Goal: Task Accomplishment & Management: Complete application form

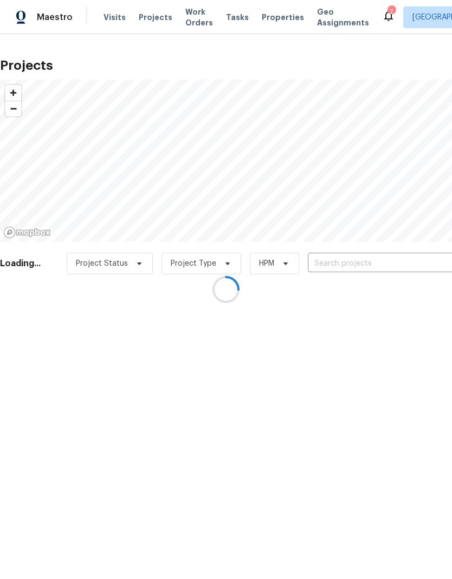
click at [390, 260] on div at bounding box center [226, 289] width 452 height 579
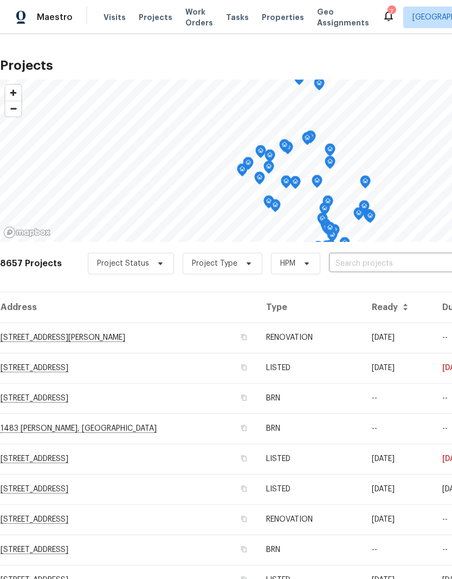
click at [393, 266] on input "text" at bounding box center [391, 264] width 124 height 17
type input "29840"
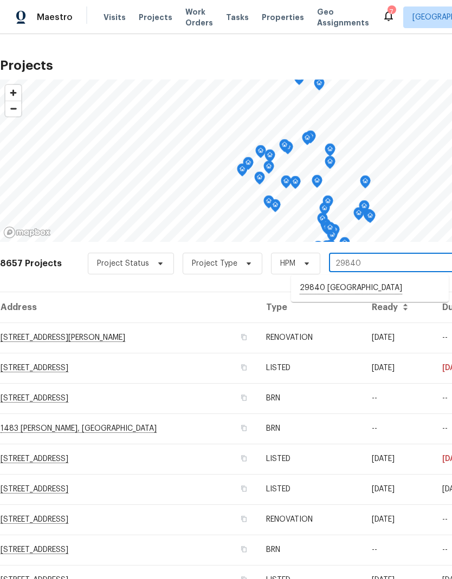
click at [391, 293] on li "29840 [GEOGRAPHIC_DATA]" at bounding box center [370, 288] width 158 height 18
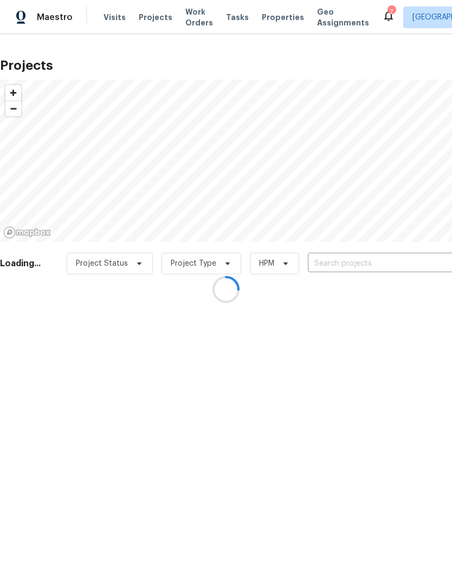
type input "29840 [GEOGRAPHIC_DATA]"
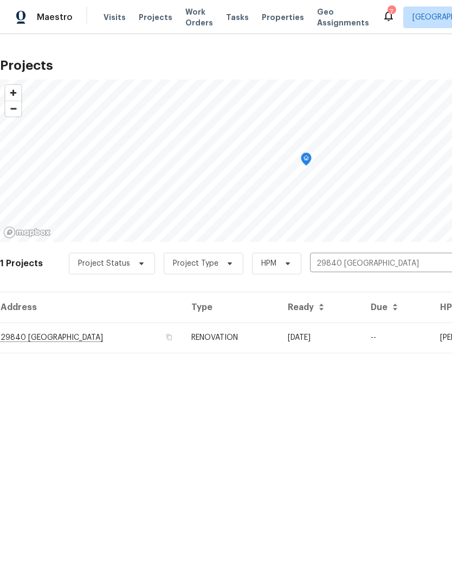
click at [416, 341] on td "--" at bounding box center [396, 338] width 69 height 30
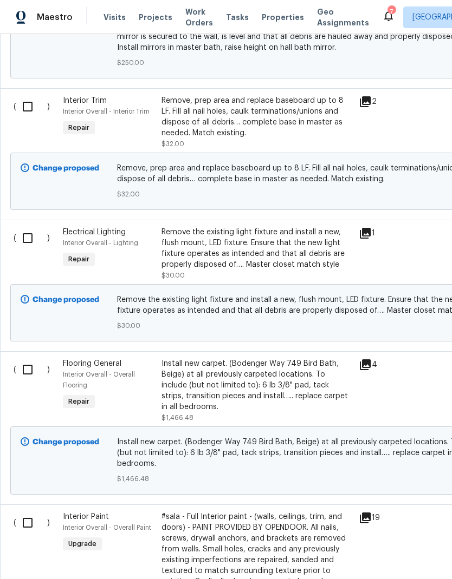
scroll to position [2039, 0]
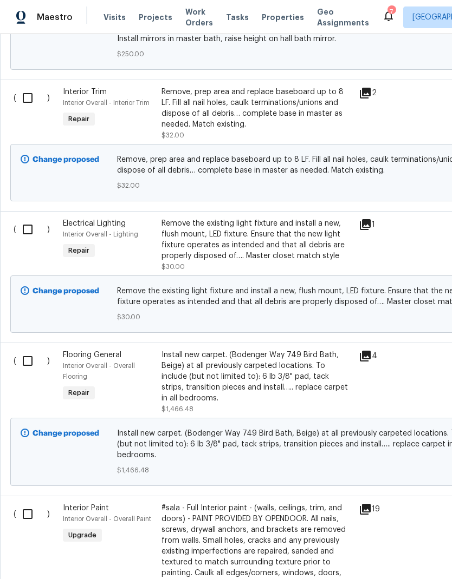
click at [32, 373] on input "checkbox" at bounding box center [31, 361] width 31 height 23
checkbox input "true"
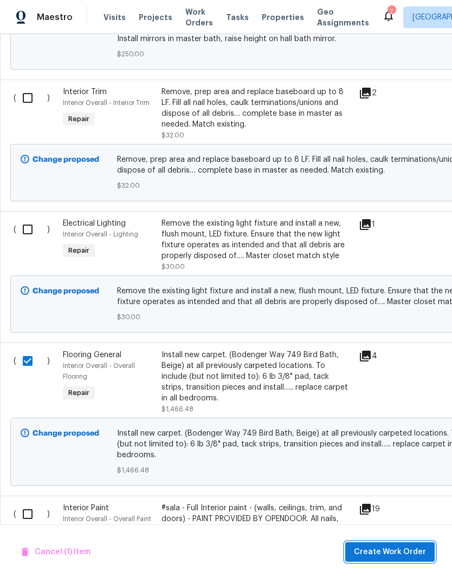
click at [397, 553] on span "Create Work Order" at bounding box center [390, 553] width 72 height 14
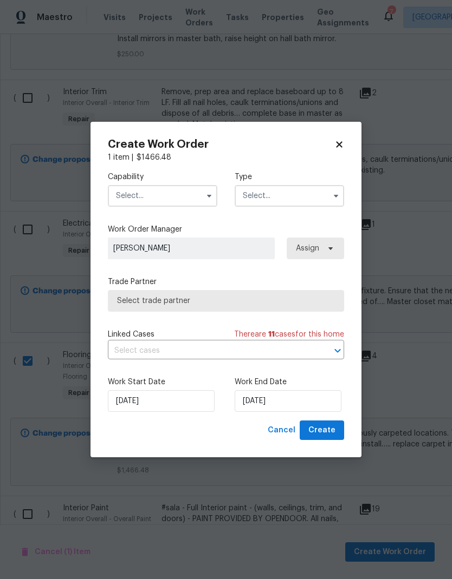
click at [197, 196] on input "text" at bounding box center [162, 196] width 109 height 22
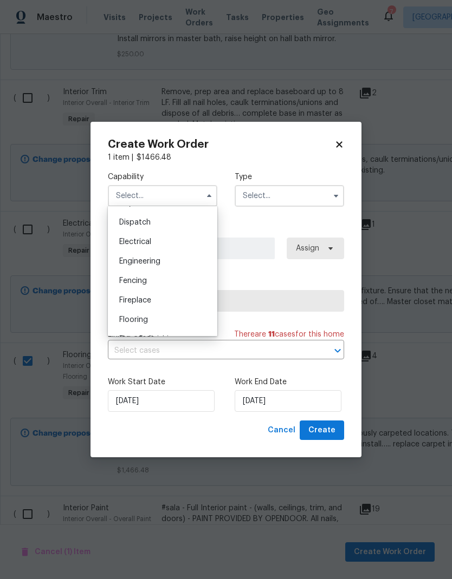
scroll to position [318, 0]
click at [128, 318] on span "Flooring" at bounding box center [133, 321] width 29 height 8
type input "Flooring"
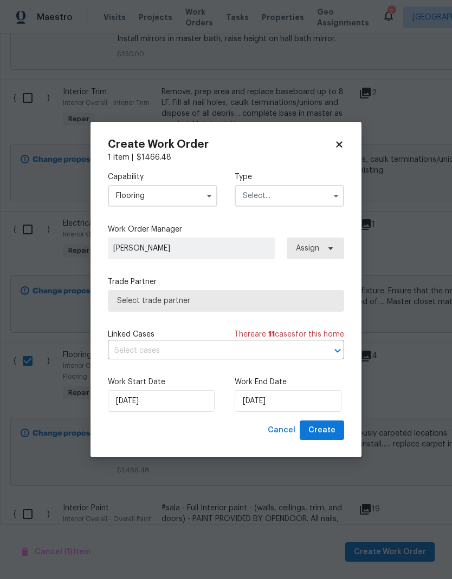
click at [297, 195] on input "text" at bounding box center [289, 196] width 109 height 22
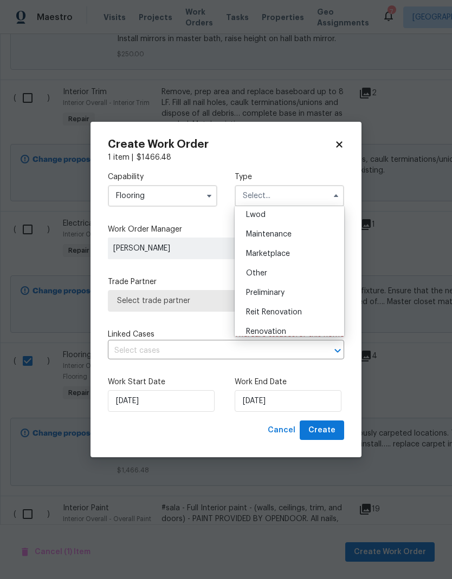
scroll to position [0, 0]
click at [288, 332] on div "Renovation" at bounding box center [289, 327] width 104 height 19
type input "Renovation"
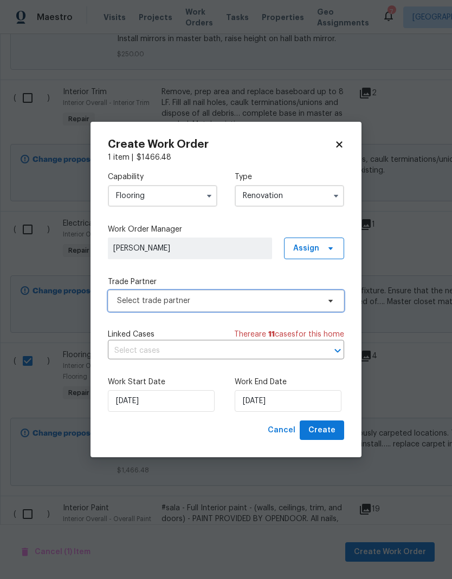
click at [262, 301] on span "Select trade partner" at bounding box center [218, 301] width 202 height 11
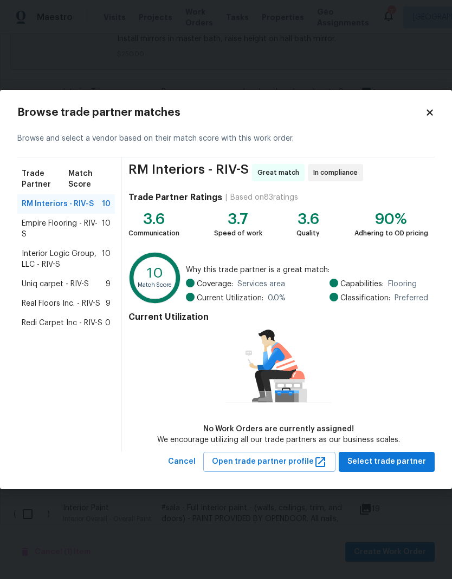
click at [49, 306] on span "Real Floors Inc. - RIV-S" at bounding box center [61, 303] width 79 height 11
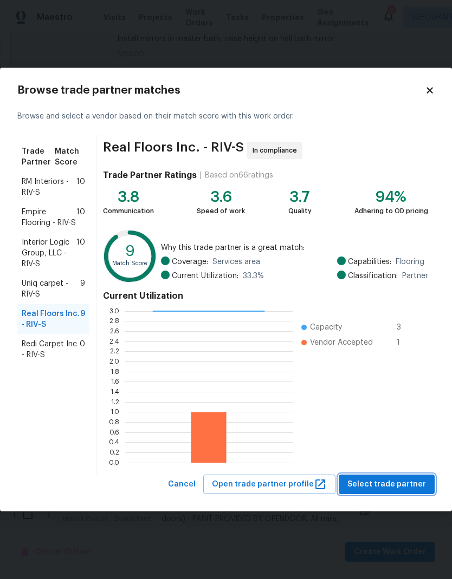
click at [398, 481] on span "Select trade partner" at bounding box center [386, 485] width 79 height 14
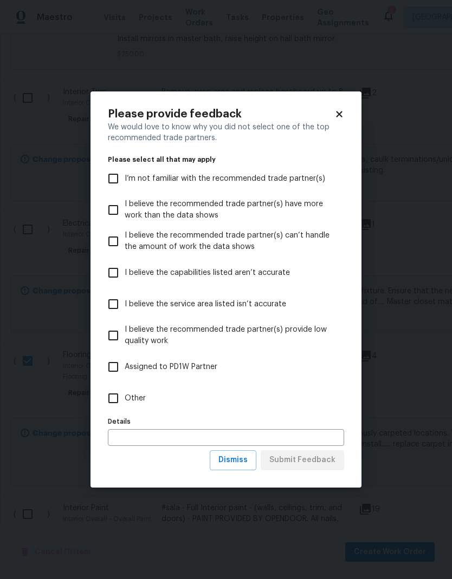
click at [121, 399] on input "Other" at bounding box center [113, 398] width 23 height 23
checkbox input "true"
click at [326, 466] on span "Submit Feedback" at bounding box center [302, 461] width 66 height 14
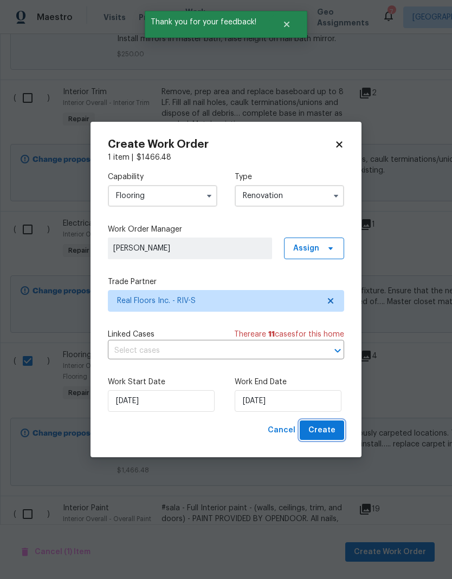
click at [335, 427] on button "Create" at bounding box center [321, 431] width 44 height 20
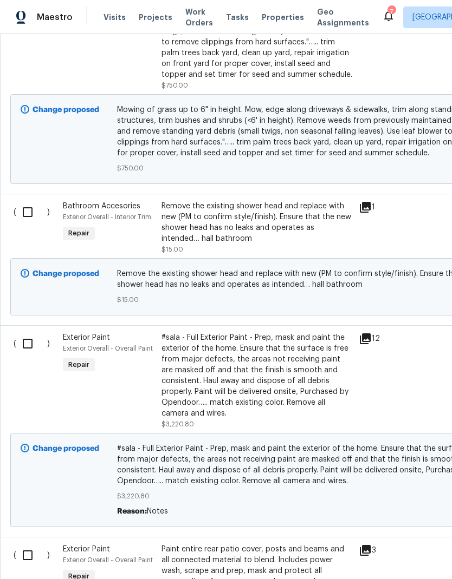
scroll to position [4068, 0]
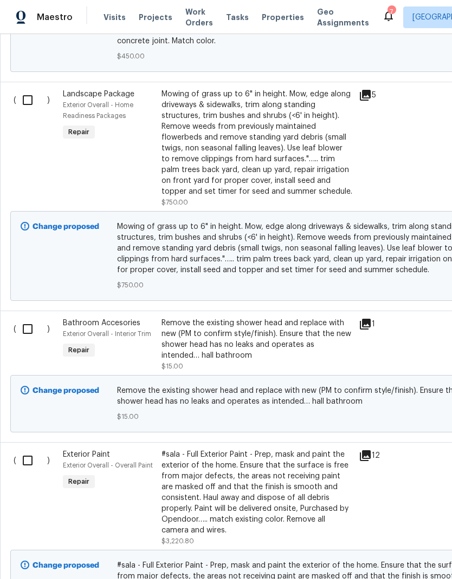
click at [27, 112] on input "checkbox" at bounding box center [31, 100] width 31 height 23
checkbox input "true"
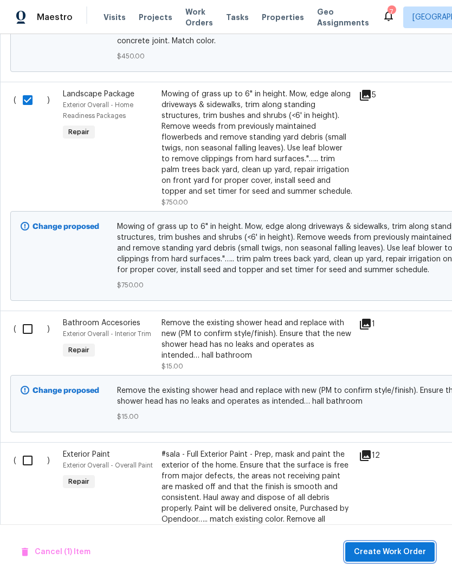
click at [396, 544] on button "Create Work Order" at bounding box center [389, 553] width 89 height 20
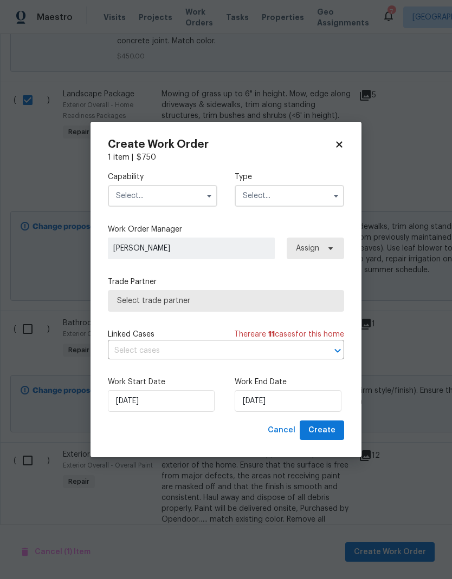
click at [185, 196] on input "text" at bounding box center [162, 196] width 109 height 22
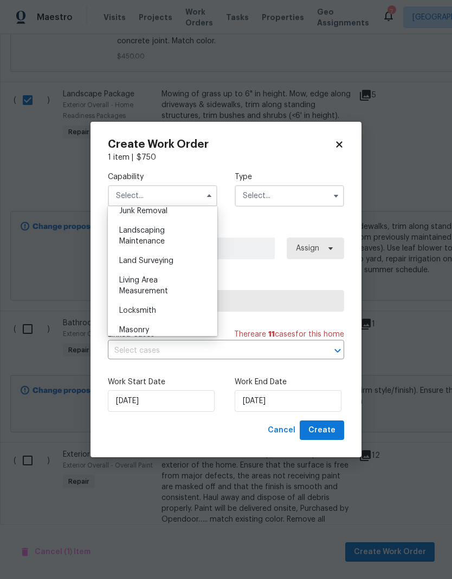
click at [173, 237] on div "Landscaping Maintenance" at bounding box center [162, 236] width 104 height 30
type input "Landscaping Maintenance"
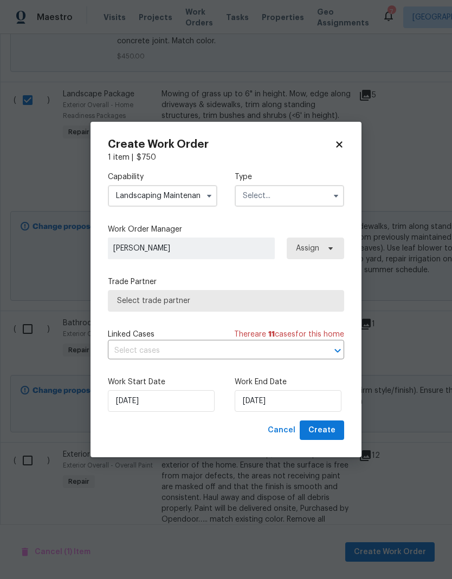
click at [303, 201] on input "text" at bounding box center [289, 196] width 109 height 22
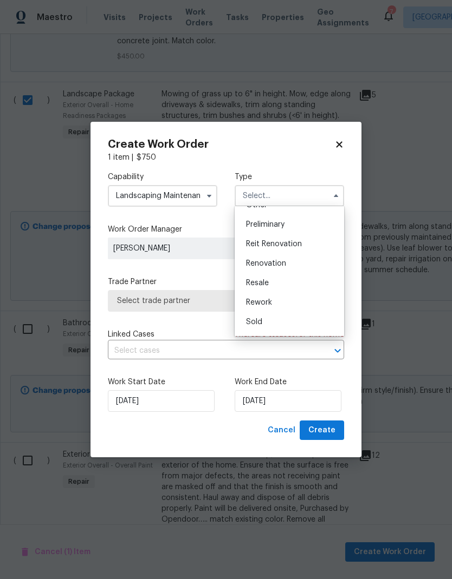
click at [292, 268] on div "Renovation" at bounding box center [289, 263] width 104 height 19
type input "Renovation"
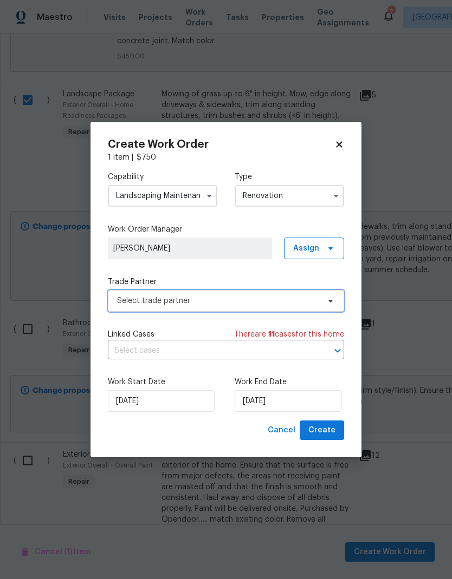
click at [278, 300] on span "Select trade partner" at bounding box center [218, 301] width 202 height 11
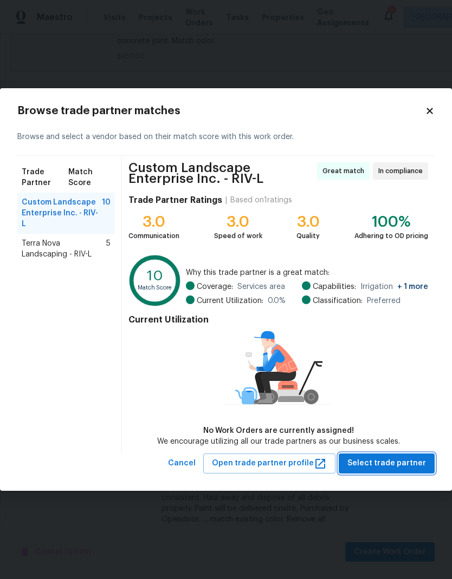
click at [403, 460] on span "Select trade partner" at bounding box center [386, 464] width 79 height 14
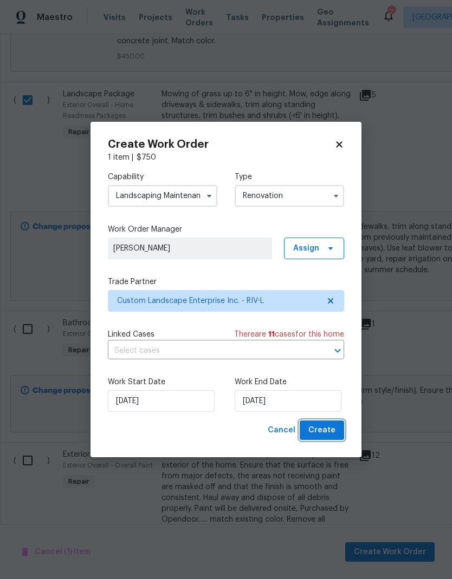
click at [328, 429] on span "Create" at bounding box center [321, 431] width 27 height 14
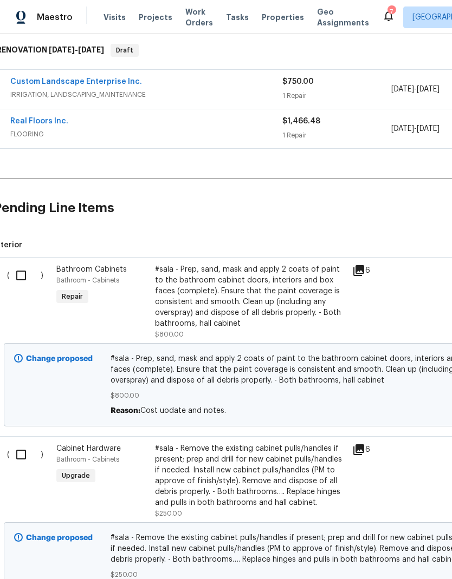
scroll to position [190, 4]
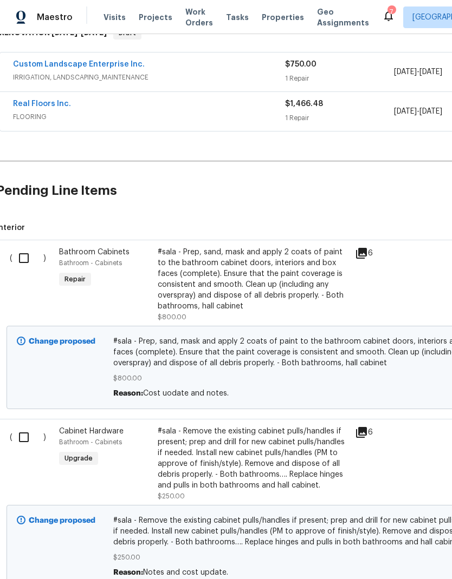
click at [28, 257] on input "checkbox" at bounding box center [27, 258] width 31 height 23
checkbox input "true"
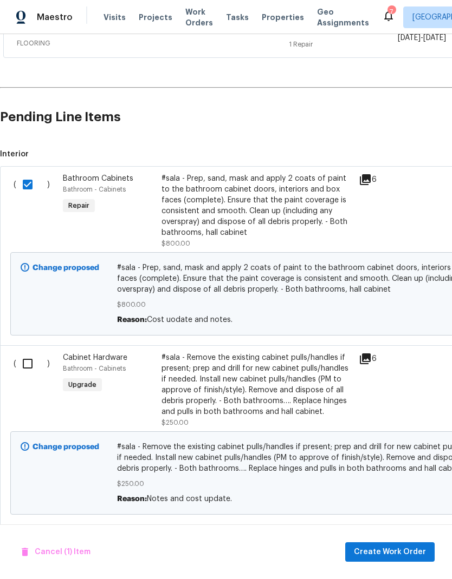
scroll to position [263, 0]
click at [29, 373] on input "checkbox" at bounding box center [31, 364] width 31 height 23
checkbox input "true"
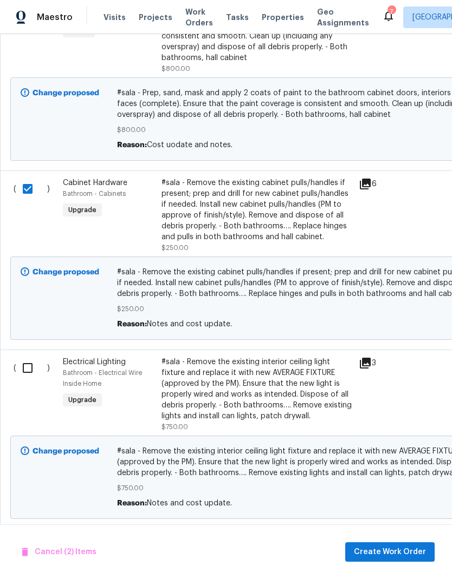
scroll to position [438, 0]
click at [28, 373] on input "checkbox" at bounding box center [31, 368] width 31 height 23
checkbox input "true"
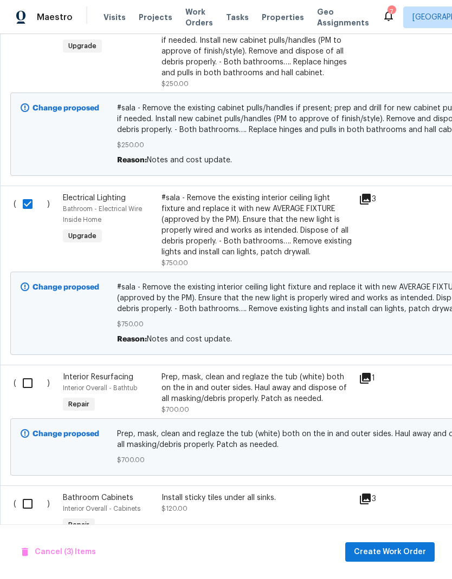
scroll to position [606, 0]
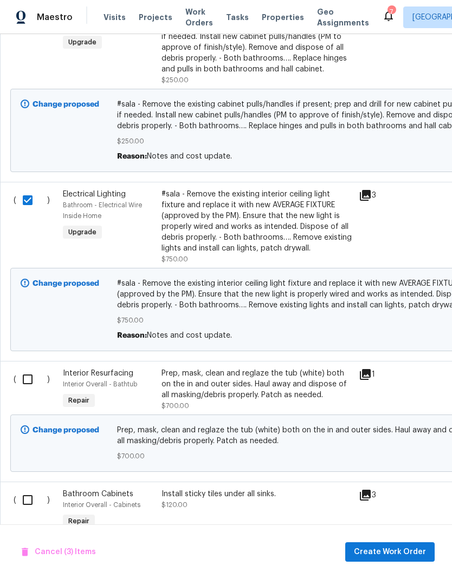
click at [31, 391] on input "checkbox" at bounding box center [31, 379] width 31 height 23
checkbox input "true"
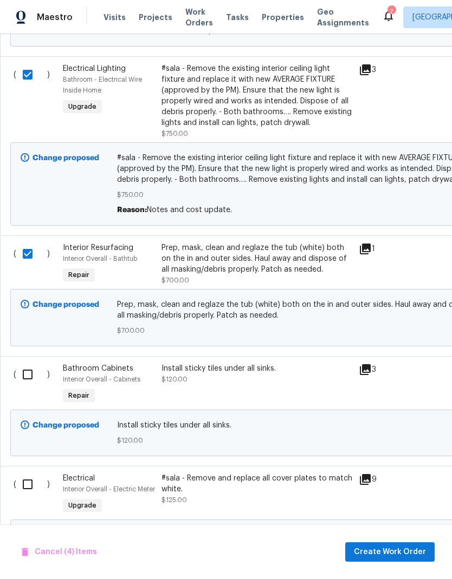
scroll to position [734, 0]
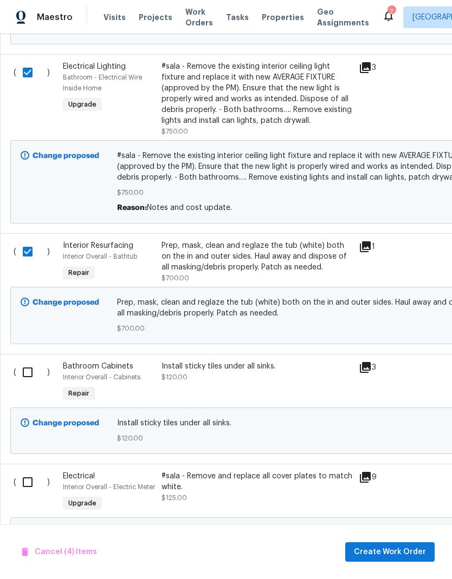
click at [27, 376] on input "checkbox" at bounding box center [31, 372] width 31 height 23
checkbox input "true"
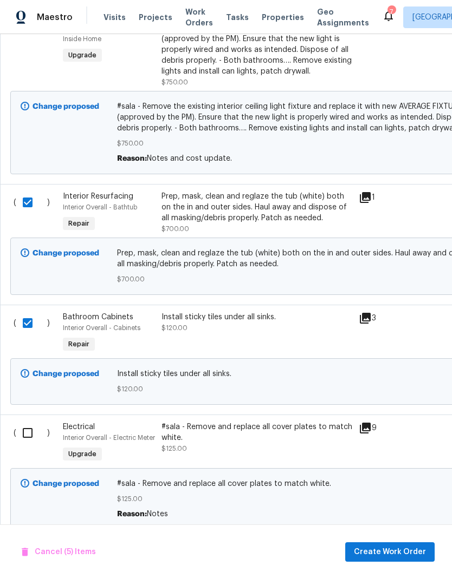
scroll to position [835, 0]
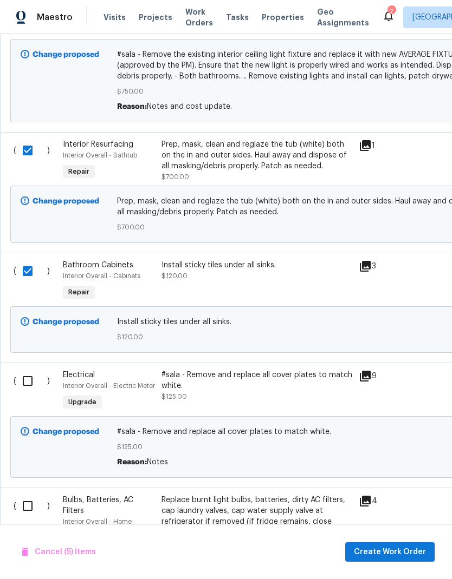
click at [24, 379] on input "checkbox" at bounding box center [31, 381] width 31 height 23
checkbox input "true"
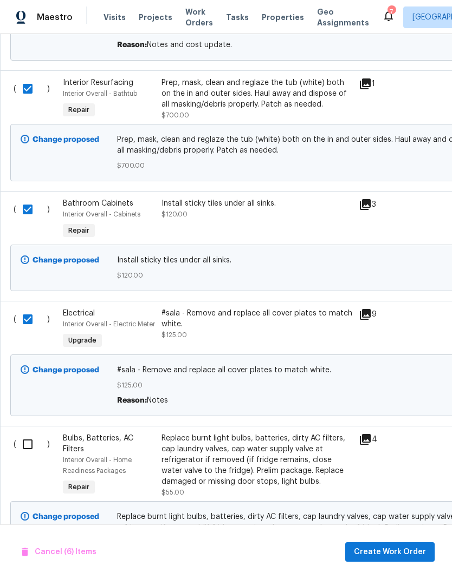
scroll to position [897, 0]
click at [28, 456] on input "checkbox" at bounding box center [31, 444] width 31 height 23
checkbox input "true"
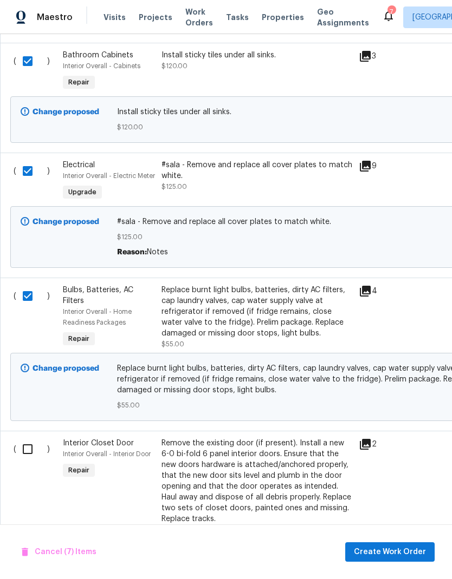
scroll to position [1064, 0]
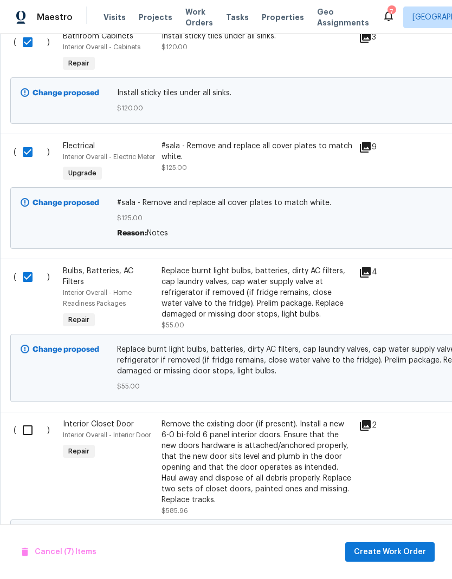
click at [28, 442] on input "checkbox" at bounding box center [31, 430] width 31 height 23
checkbox input "true"
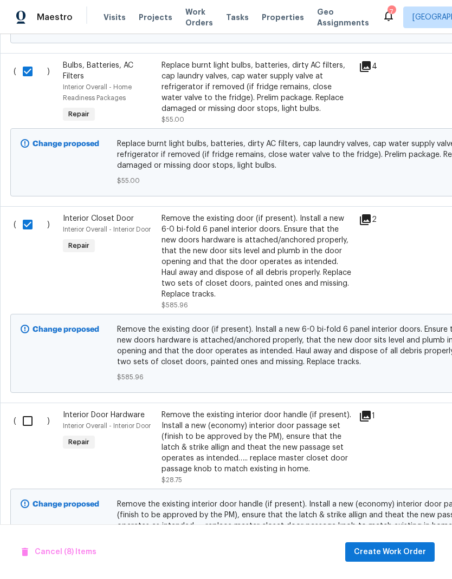
scroll to position [1270, 0]
click at [31, 433] on input "checkbox" at bounding box center [31, 421] width 31 height 23
checkbox input "true"
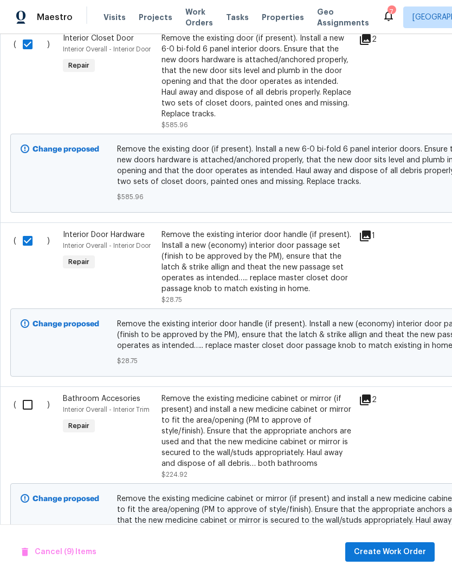
scroll to position [1450, 0]
click at [27, 416] on input "checkbox" at bounding box center [31, 405] width 31 height 23
checkbox input "true"
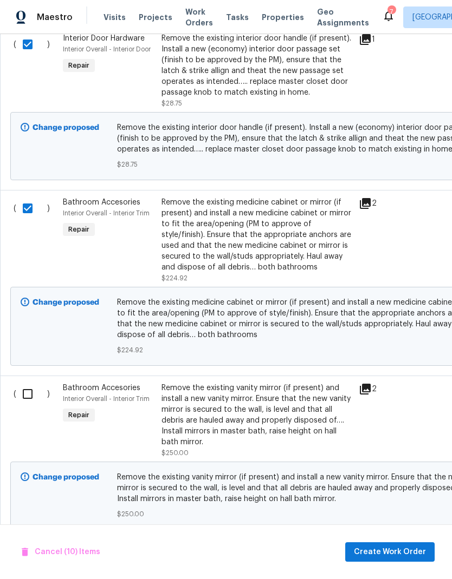
scroll to position [1647, 0]
click at [22, 406] on input "checkbox" at bounding box center [31, 394] width 31 height 23
checkbox input "true"
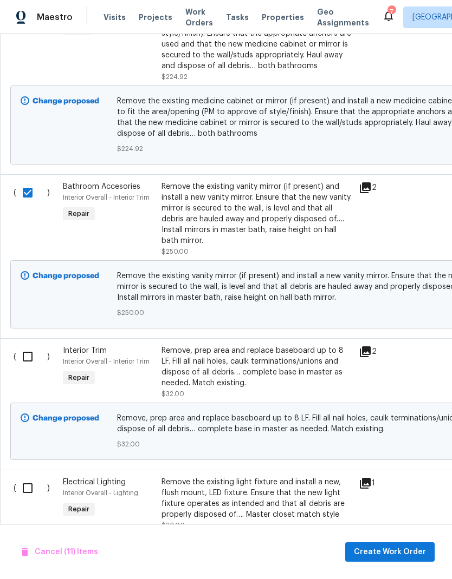
scroll to position [1855, -1]
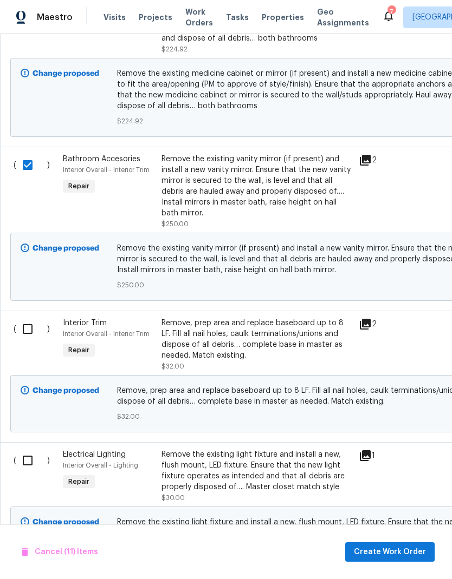
click at [28, 341] on input "checkbox" at bounding box center [31, 329] width 31 height 23
checkbox input "true"
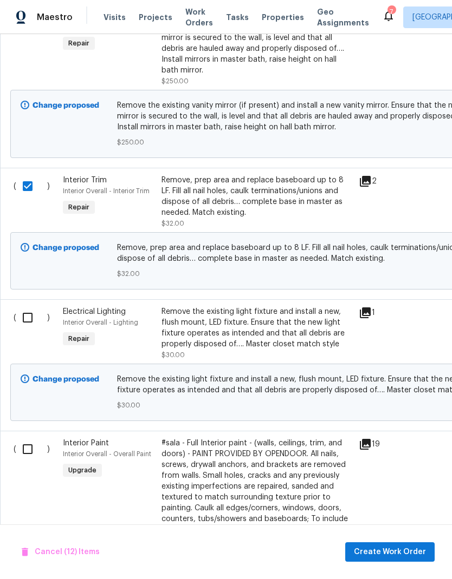
click at [25, 329] on input "checkbox" at bounding box center [31, 318] width 31 height 23
checkbox input "true"
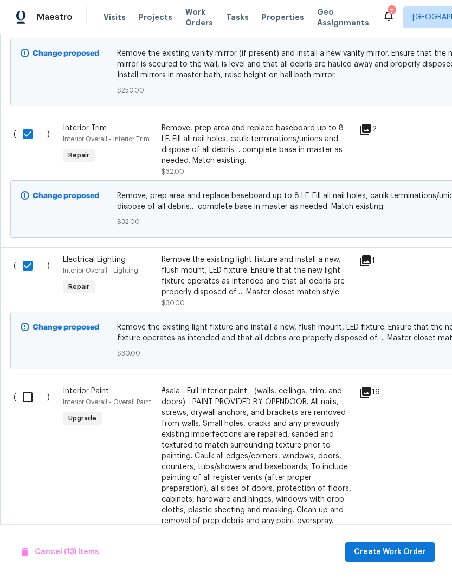
click at [28, 409] on input "checkbox" at bounding box center [31, 397] width 31 height 23
checkbox input "true"
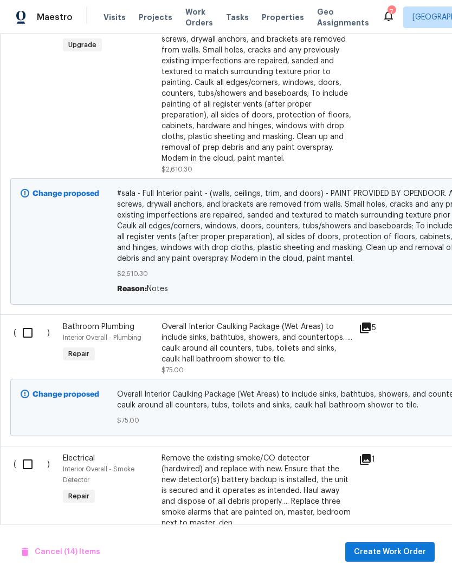
click at [25, 344] on input "checkbox" at bounding box center [31, 333] width 31 height 23
checkbox input "true"
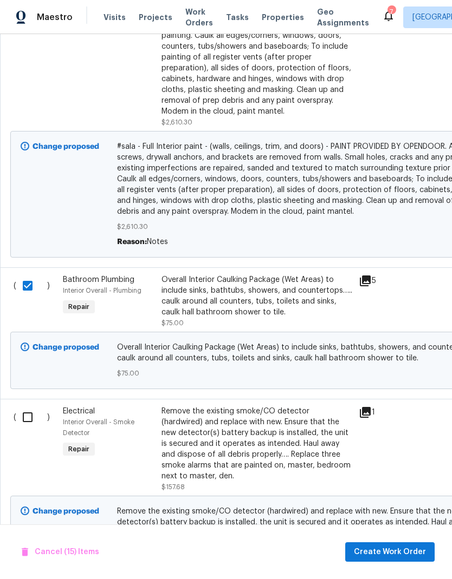
click at [26, 429] on input "checkbox" at bounding box center [31, 417] width 31 height 23
checkbox input "true"
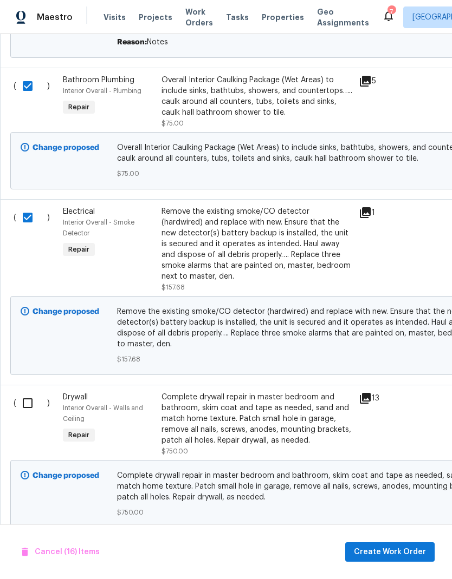
click at [27, 415] on input "checkbox" at bounding box center [31, 403] width 31 height 23
checkbox input "true"
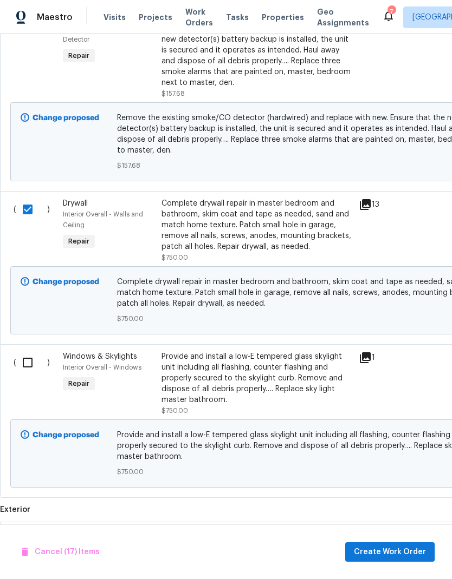
click at [27, 374] on input "checkbox" at bounding box center [31, 362] width 31 height 23
checkbox input "true"
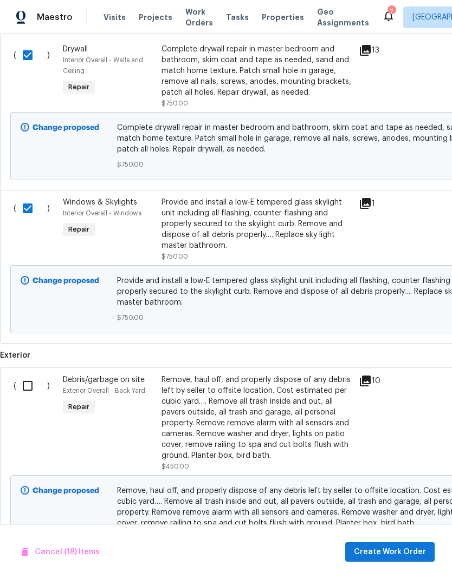
click at [28, 398] on input "checkbox" at bounding box center [31, 386] width 31 height 23
checkbox input "true"
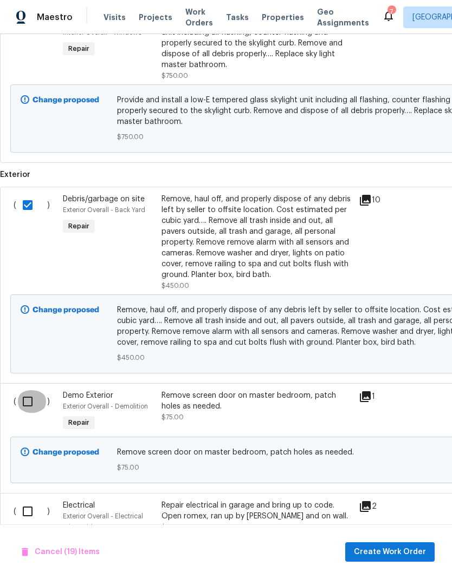
click at [30, 413] on input "checkbox" at bounding box center [31, 401] width 31 height 23
checkbox input "true"
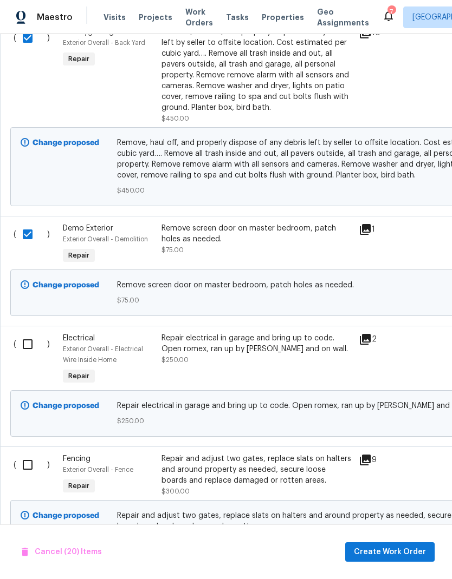
click at [27, 356] on input "checkbox" at bounding box center [31, 344] width 31 height 23
checkbox input "true"
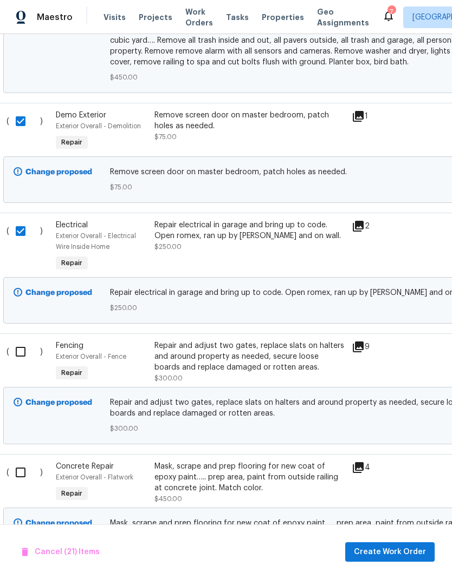
click at [23, 363] on input "checkbox" at bounding box center [24, 352] width 31 height 23
checkbox input "true"
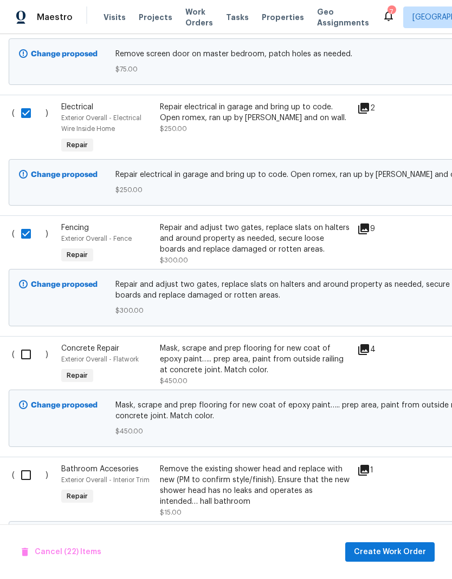
click at [25, 366] on input "checkbox" at bounding box center [30, 354] width 31 height 23
checkbox input "true"
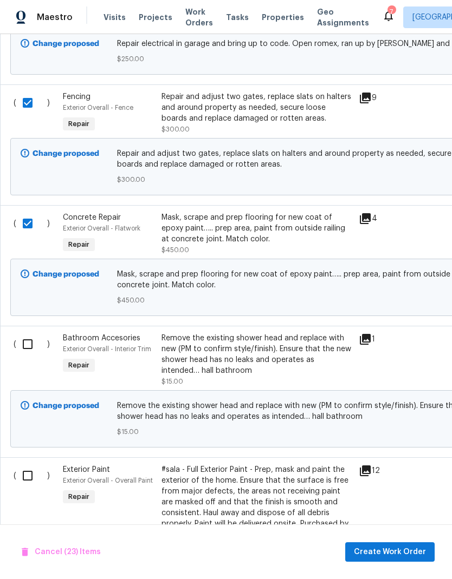
click at [26, 356] on input "checkbox" at bounding box center [31, 344] width 31 height 23
checkbox input "true"
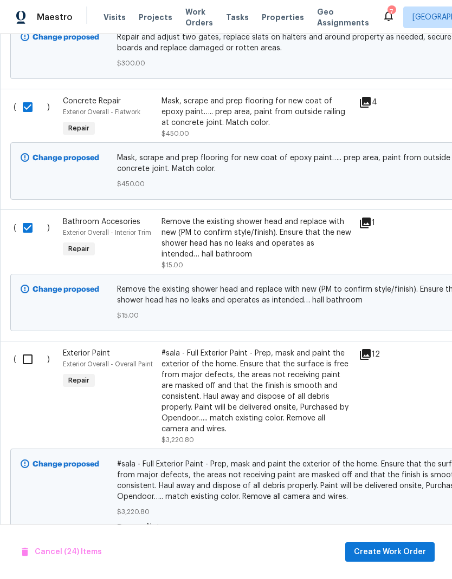
click at [25, 371] on input "checkbox" at bounding box center [31, 359] width 31 height 23
checkbox input "true"
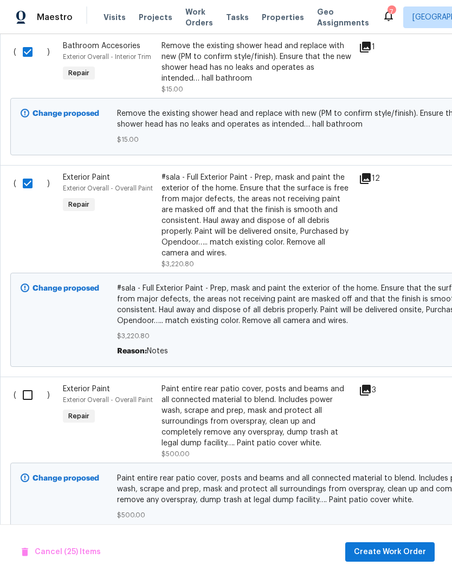
click at [25, 407] on input "checkbox" at bounding box center [31, 395] width 31 height 23
checkbox input "true"
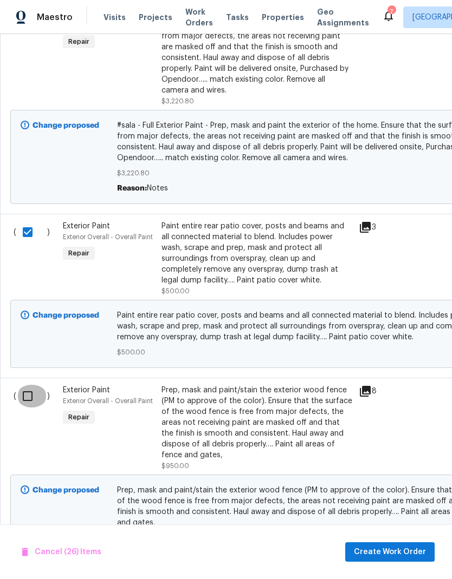
click at [27, 408] on input "checkbox" at bounding box center [31, 396] width 31 height 23
checkbox input "true"
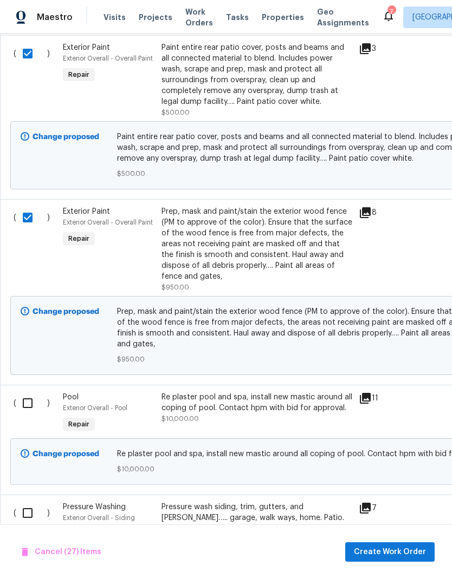
click at [27, 415] on input "checkbox" at bounding box center [31, 403] width 31 height 23
checkbox input "true"
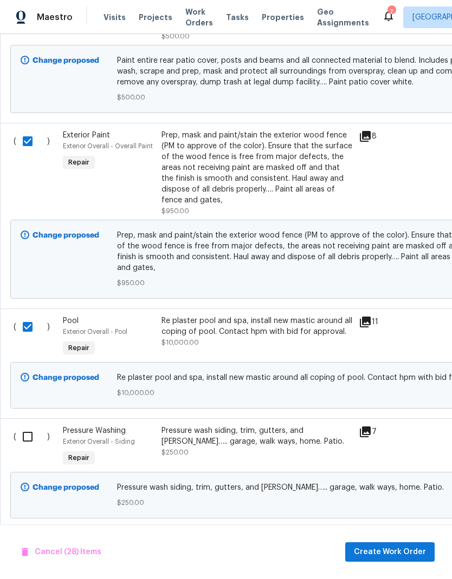
click at [26, 448] on input "checkbox" at bounding box center [31, 437] width 31 height 23
checkbox input "true"
click at [27, 316] on input "checkbox" at bounding box center [31, 327] width 31 height 23
checkbox input "false"
click at [399, 547] on span "Create Work Order" at bounding box center [390, 553] width 72 height 14
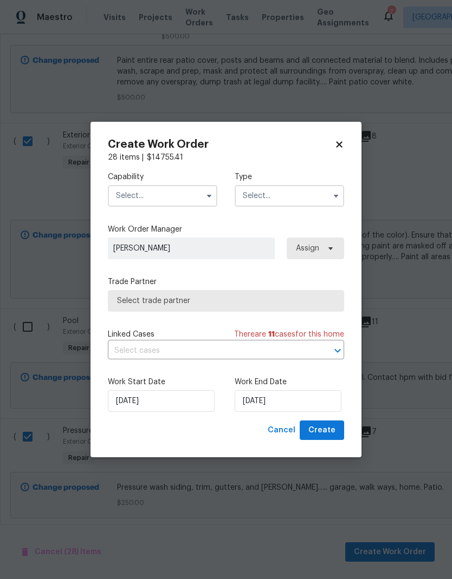
click at [188, 194] on input "text" at bounding box center [162, 196] width 109 height 22
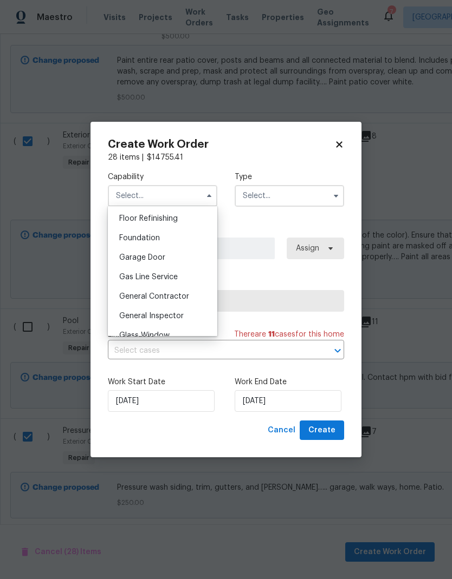
click at [179, 301] on div "General Contractor" at bounding box center [162, 296] width 104 height 19
type input "General Contractor"
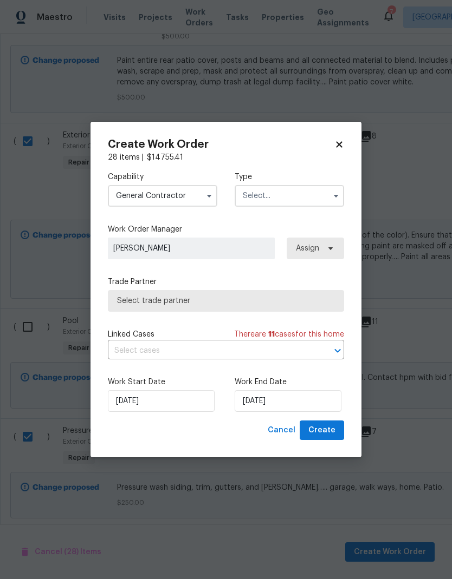
click at [305, 199] on input "text" at bounding box center [289, 196] width 109 height 22
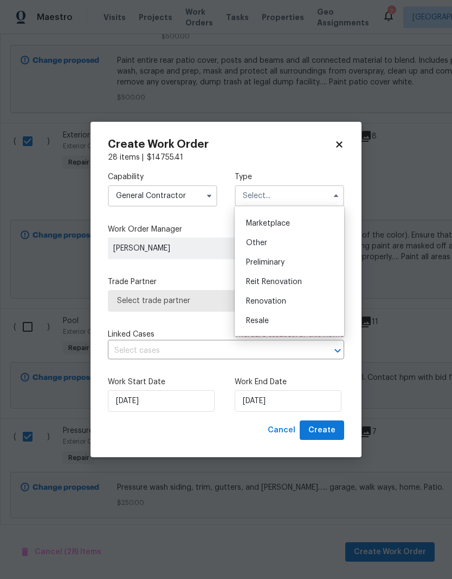
click at [291, 303] on div "Renovation" at bounding box center [289, 301] width 104 height 19
type input "Renovation"
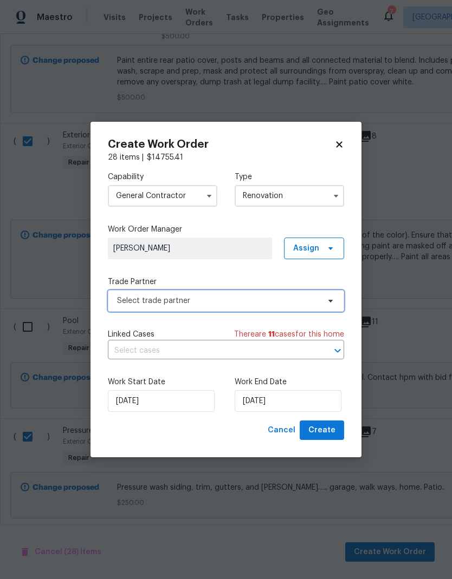
click at [278, 299] on span "Select trade partner" at bounding box center [218, 301] width 202 height 11
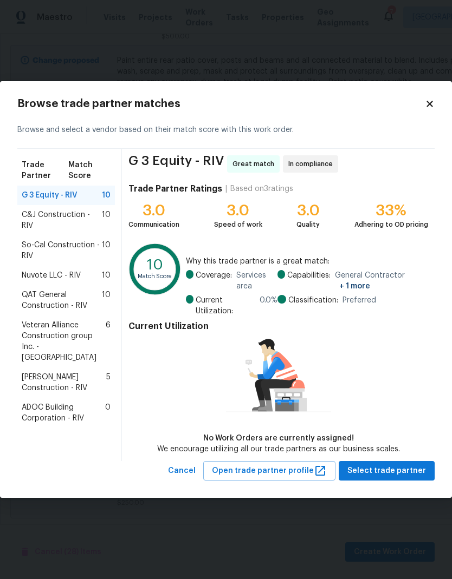
click at [43, 241] on span "So-Cal Construction - RIV" at bounding box center [62, 251] width 80 height 22
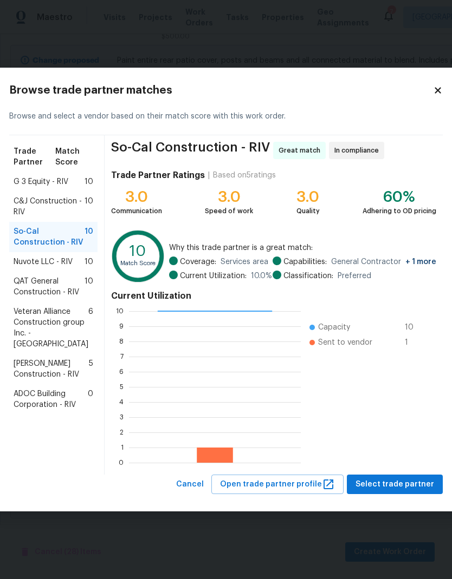
click at [44, 209] on span "C&J Construction - RIV" at bounding box center [49, 207] width 71 height 22
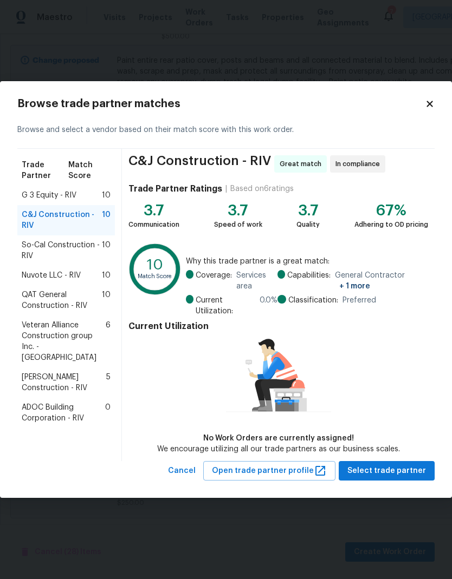
click at [42, 194] on span "G 3 Equity - RIV" at bounding box center [49, 195] width 55 height 11
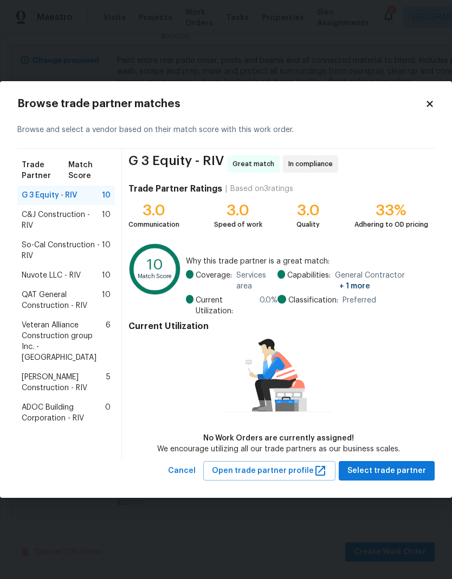
click at [41, 270] on span "Nuvote LLC - RIV" at bounding box center [51, 275] width 59 height 11
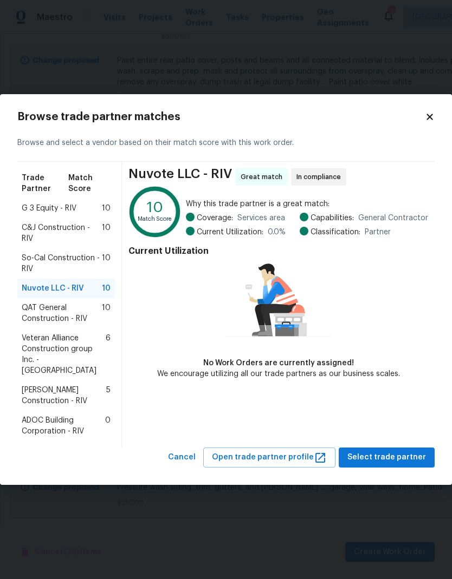
click at [41, 315] on span "QAT General Construction - RIV" at bounding box center [62, 314] width 80 height 22
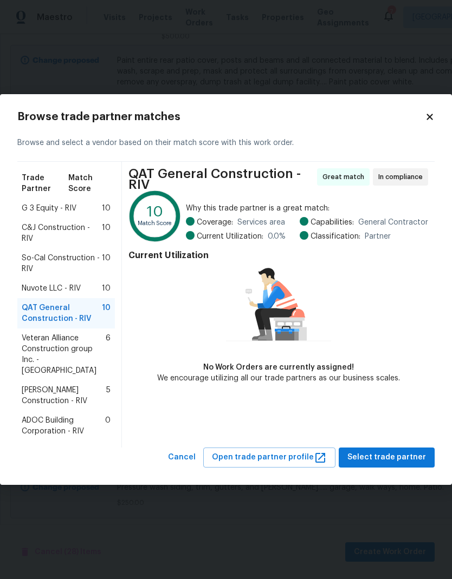
click at [38, 349] on span "Veteran Alliance Construction group Inc. - RIV" at bounding box center [64, 354] width 84 height 43
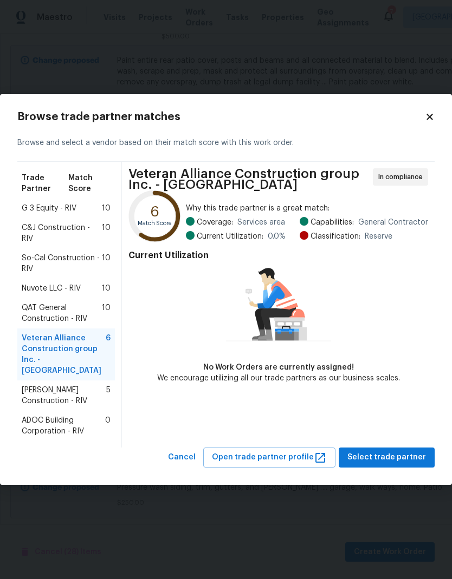
click at [37, 385] on span "Navarro Construction - RIV" at bounding box center [64, 396] width 84 height 22
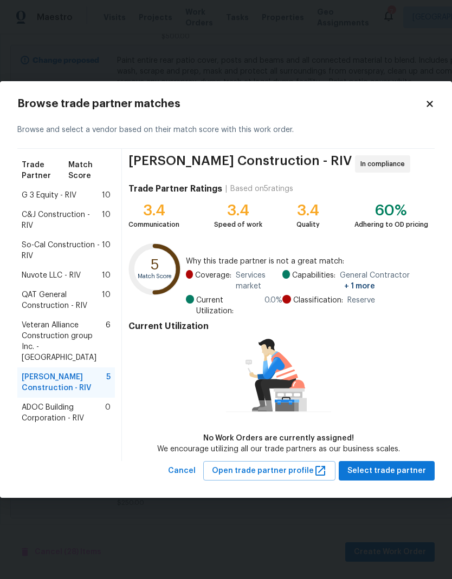
click at [44, 240] on span "So-Cal Construction - RIV" at bounding box center [62, 251] width 80 height 22
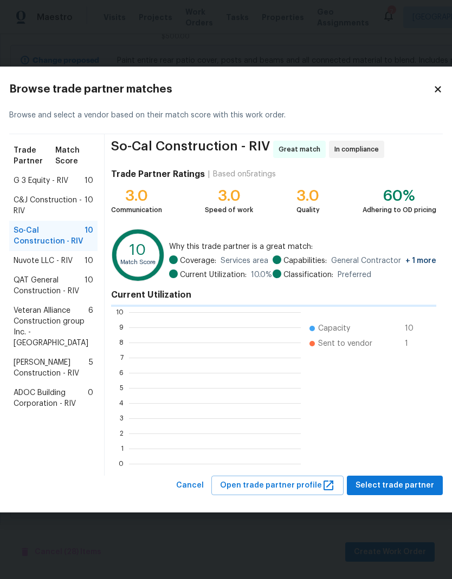
scroll to position [1, 1]
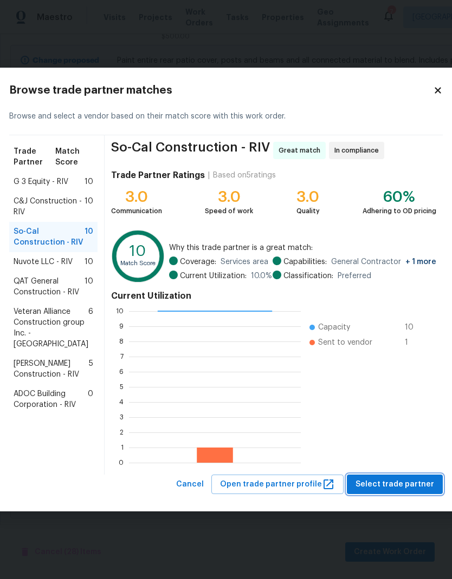
click at [406, 486] on span "Select trade partner" at bounding box center [394, 485] width 79 height 14
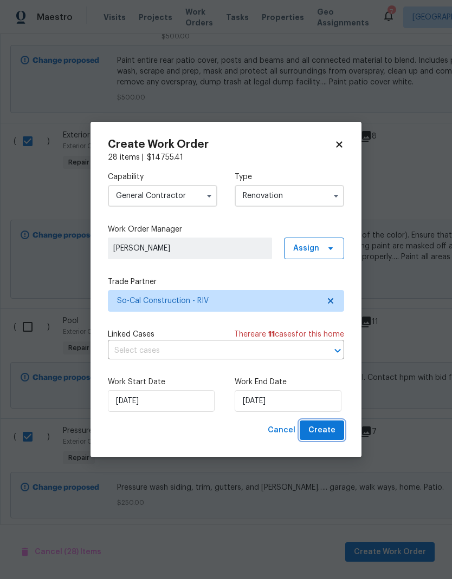
click at [331, 428] on span "Create" at bounding box center [321, 431] width 27 height 14
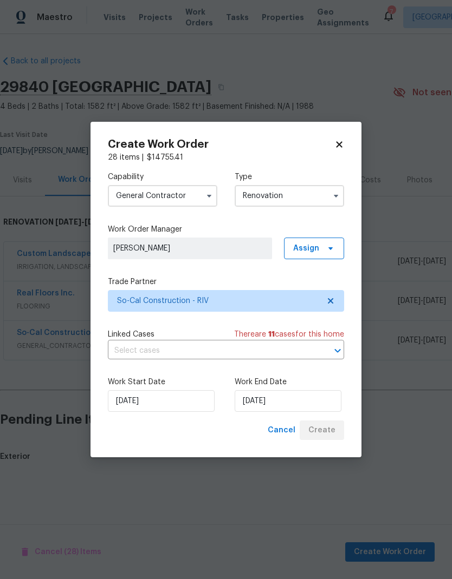
scroll to position [0, 0]
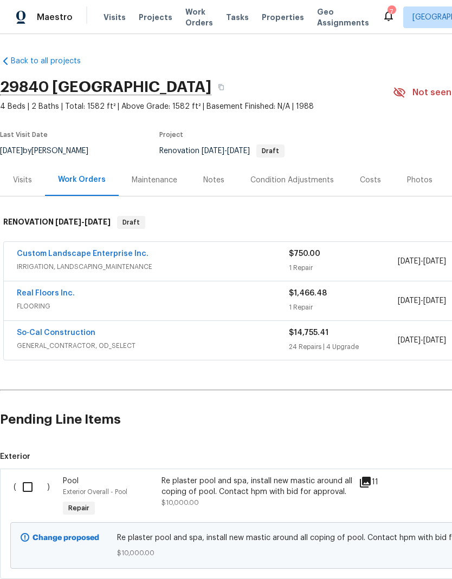
click at [27, 487] on input "checkbox" at bounding box center [31, 487] width 31 height 23
checkbox input "true"
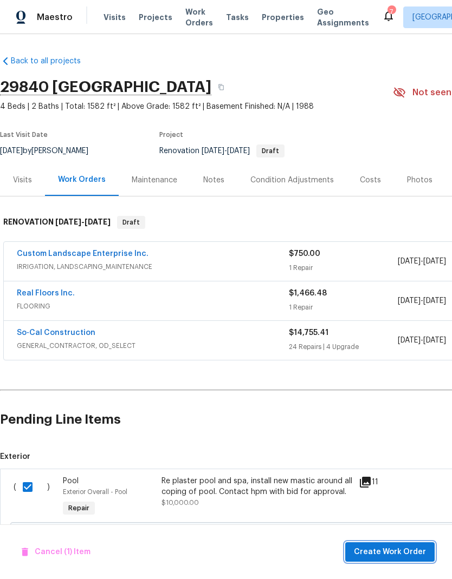
click at [398, 551] on span "Create Work Order" at bounding box center [390, 553] width 72 height 14
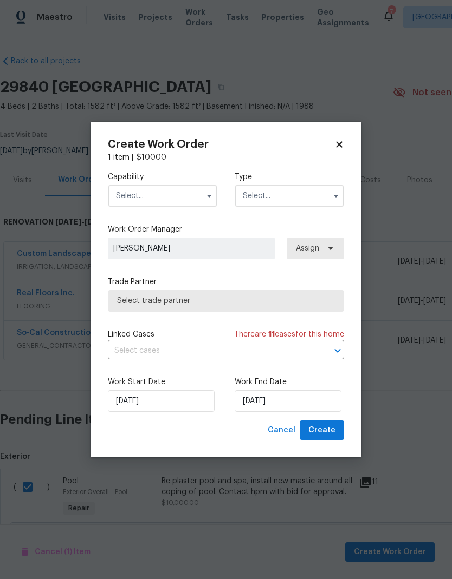
click at [139, 195] on input "text" at bounding box center [162, 196] width 109 height 22
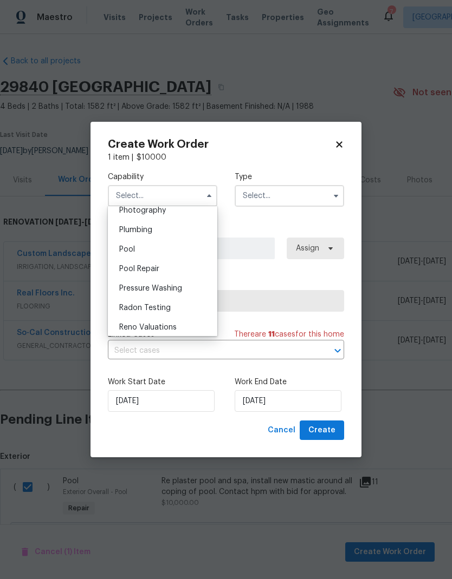
scroll to position [961, 0]
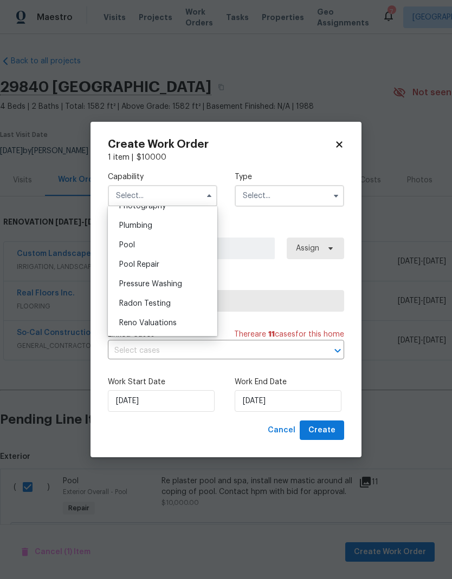
click at [129, 246] on span "Pool" at bounding box center [127, 246] width 16 height 8
type input "Pool"
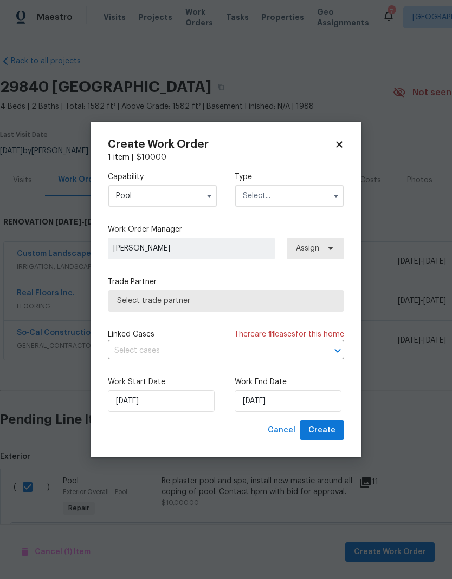
click at [305, 196] on input "text" at bounding box center [289, 196] width 109 height 22
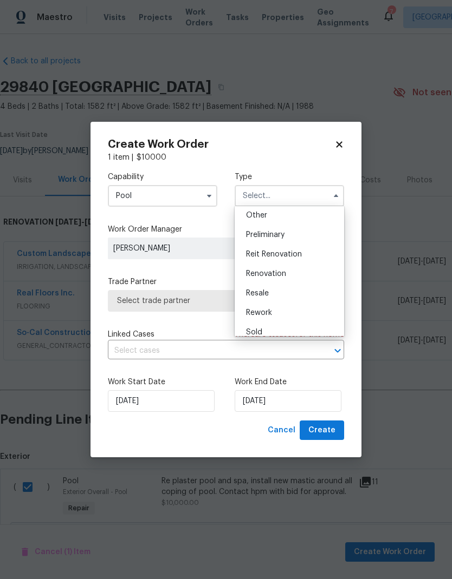
scroll to position [217, 0]
click at [294, 276] on div "Renovation" at bounding box center [289, 274] width 104 height 19
type input "Renovation"
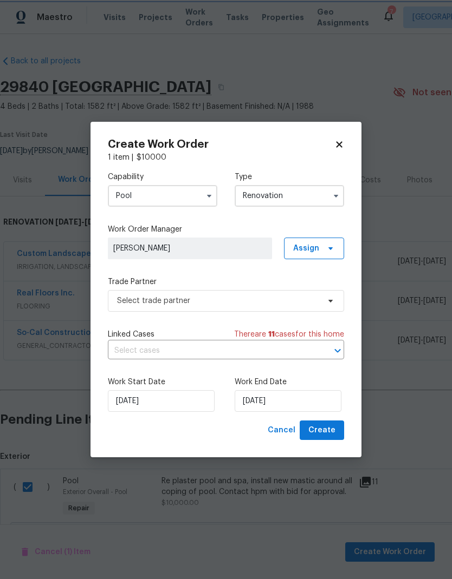
scroll to position [0, 0]
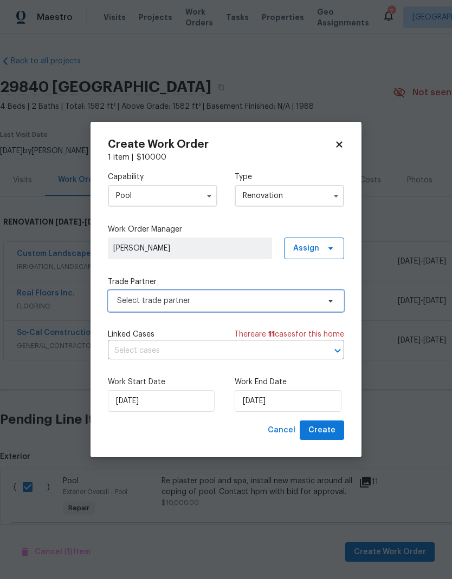
click at [253, 304] on span "Select trade partner" at bounding box center [218, 301] width 202 height 11
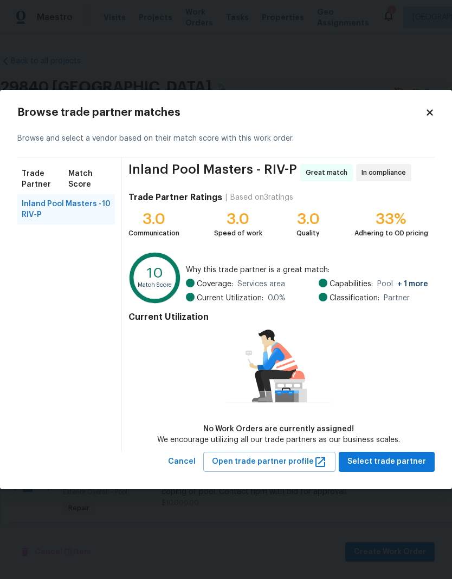
click at [432, 118] on icon at bounding box center [430, 113] width 10 height 10
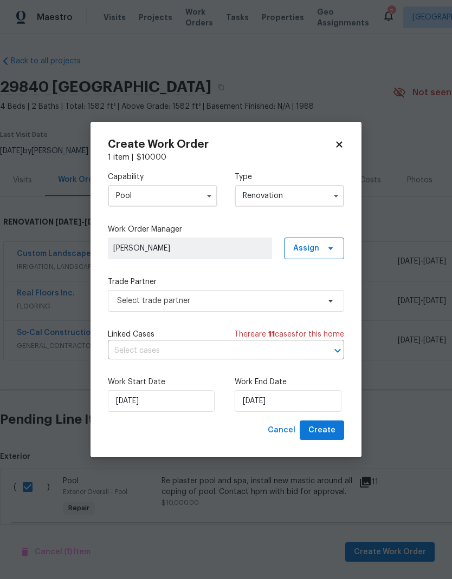
click at [191, 196] on input "Pool" at bounding box center [162, 196] width 109 height 22
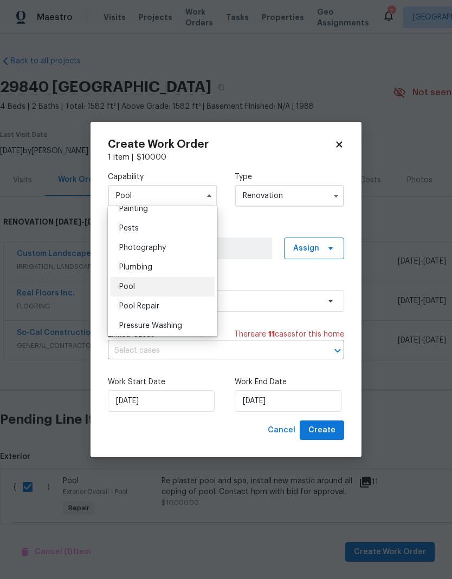
scroll to position [924, 0]
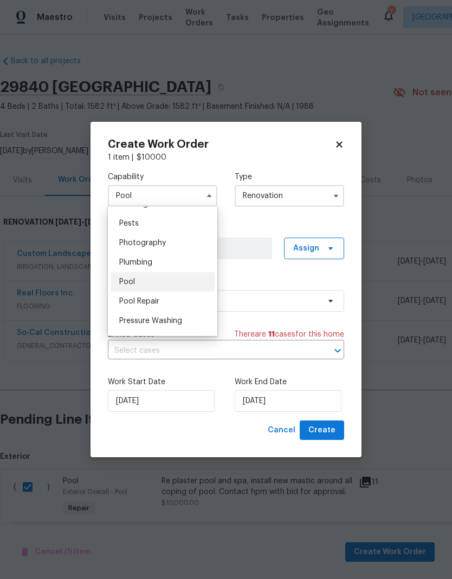
click at [179, 310] on div "Pool Repair" at bounding box center [162, 301] width 104 height 19
type input "Pool Repair"
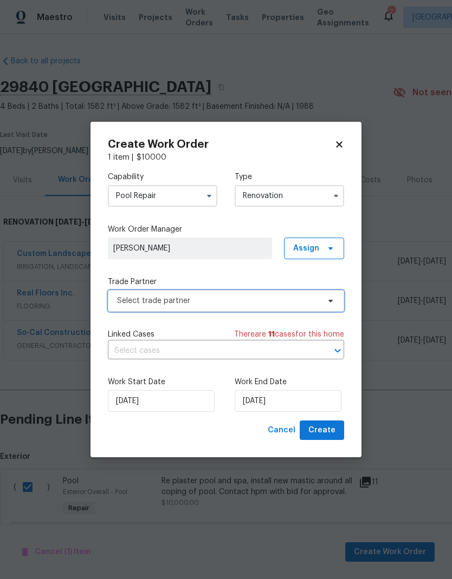
click at [295, 302] on span "Select trade partner" at bounding box center [218, 301] width 202 height 11
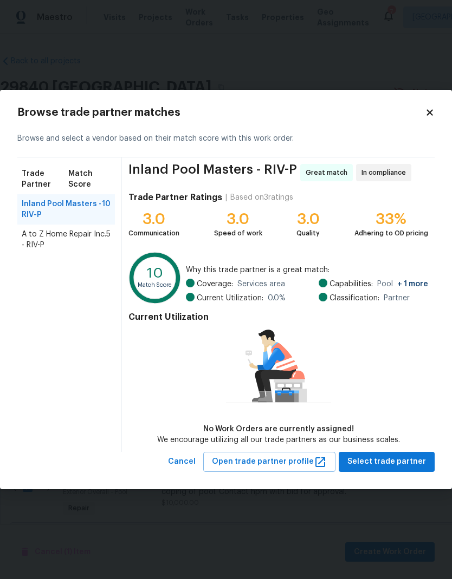
click at [58, 250] on span "A to Z Home Repair Inc. - RIV-P" at bounding box center [64, 240] width 84 height 22
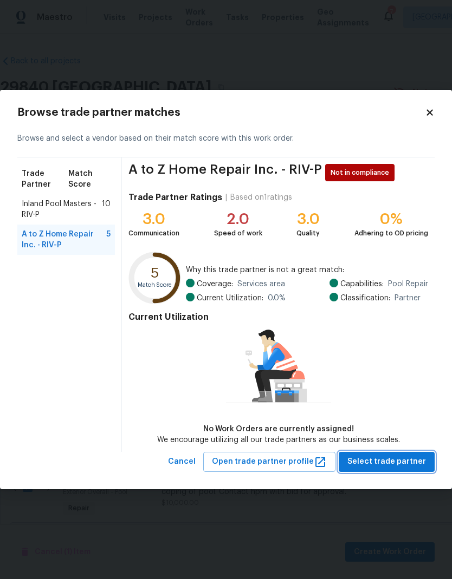
click at [401, 459] on span "Select trade partner" at bounding box center [386, 462] width 79 height 14
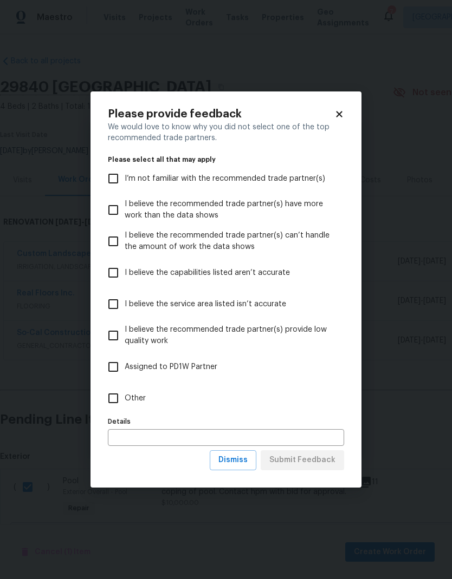
click at [110, 405] on input "Other" at bounding box center [113, 398] width 23 height 23
checkbox input "true"
click at [324, 460] on span "Submit Feedback" at bounding box center [302, 461] width 66 height 14
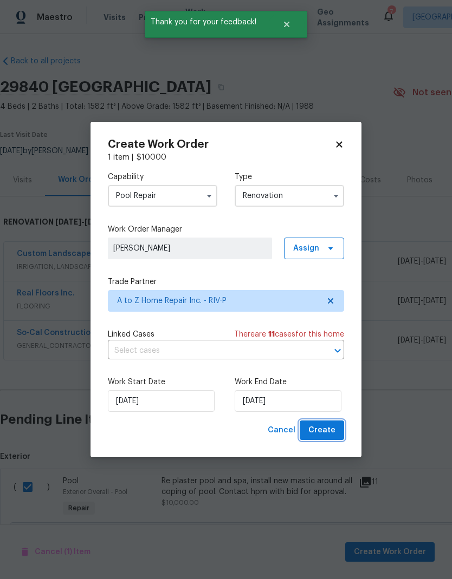
click at [334, 431] on span "Create" at bounding box center [321, 431] width 27 height 14
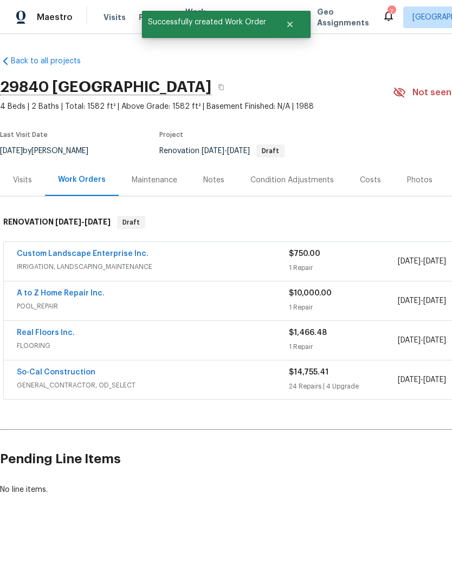
click at [41, 292] on link "A to Z Home Repair Inc." at bounding box center [61, 294] width 88 height 8
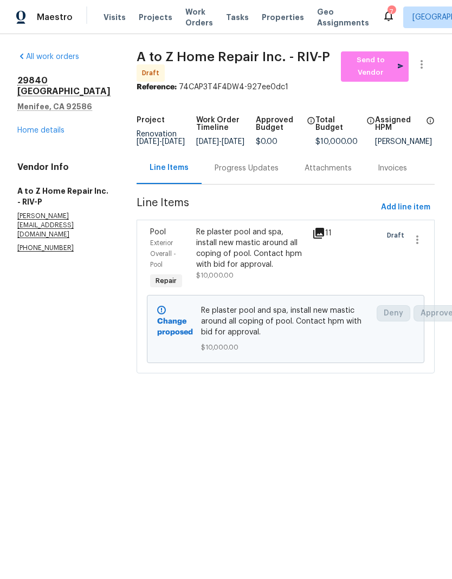
click at [41, 133] on link "Home details" at bounding box center [40, 131] width 47 height 8
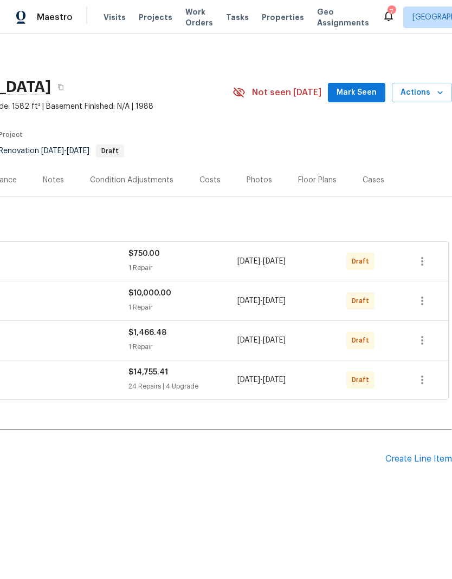
scroll to position [0, 160]
click at [422, 381] on icon "button" at bounding box center [421, 380] width 13 height 13
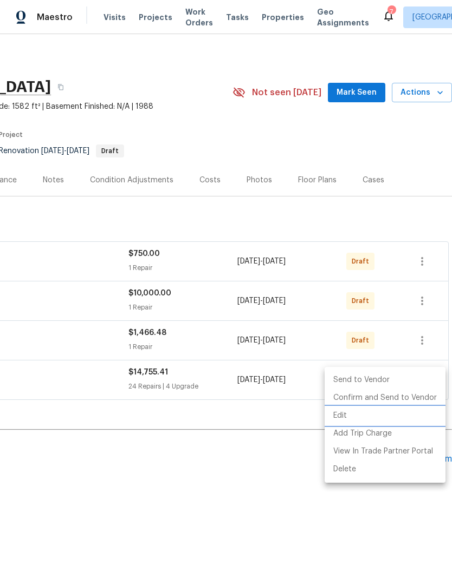
click at [353, 415] on li "Edit" at bounding box center [384, 416] width 121 height 18
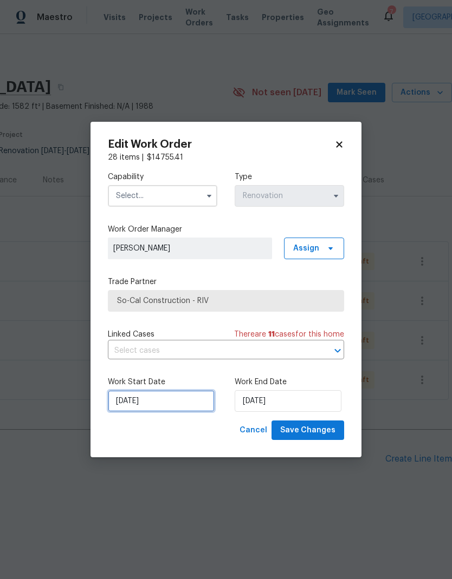
click at [192, 395] on input "[DATE]" at bounding box center [161, 401] width 107 height 22
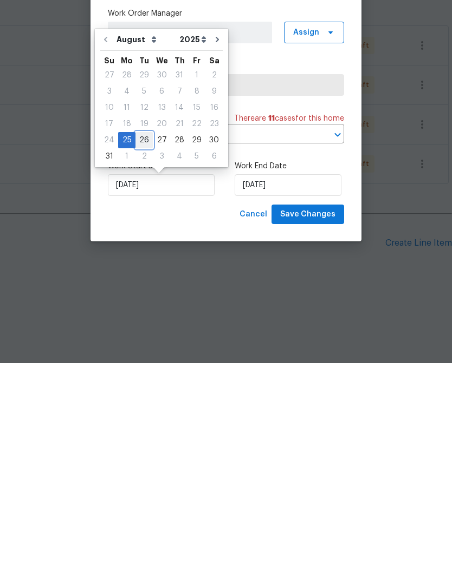
click at [141, 349] on div "26" at bounding box center [143, 356] width 17 height 15
type input "[DATE]"
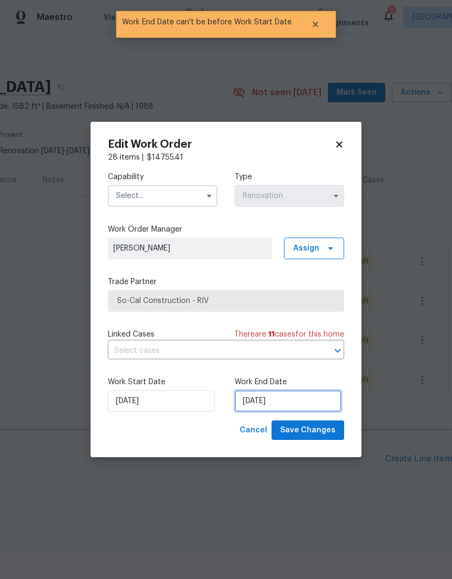
click at [305, 402] on input "[DATE]" at bounding box center [288, 401] width 107 height 22
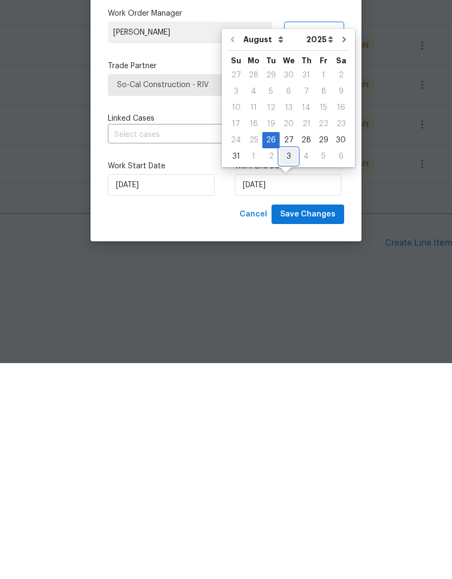
click at [288, 365] on div "3" at bounding box center [288, 372] width 18 height 15
type input "[DATE]"
select select "8"
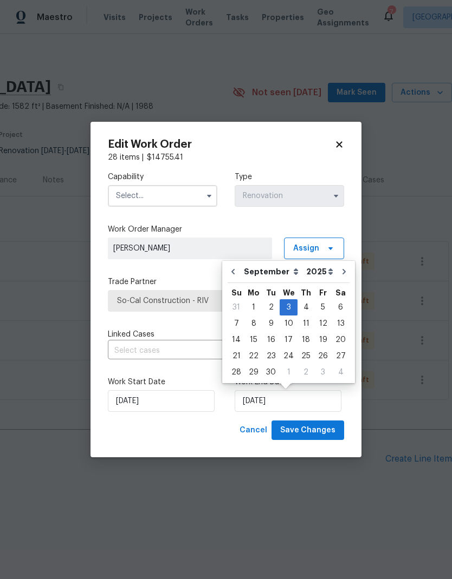
click at [186, 194] on input "text" at bounding box center [162, 196] width 109 height 22
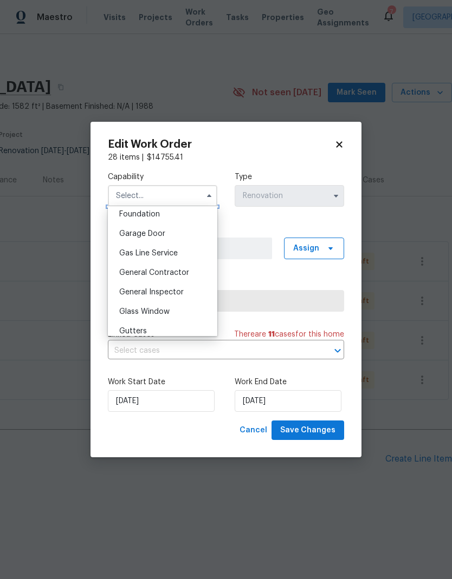
scroll to position [466, 0]
click at [192, 274] on div "General Contractor" at bounding box center [162, 270] width 104 height 19
type input "General Contractor"
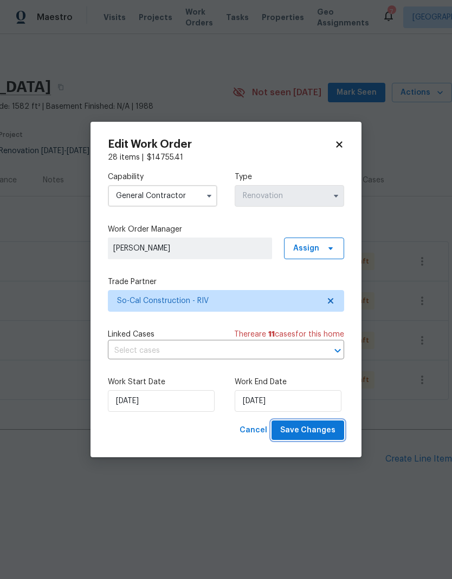
click at [324, 431] on span "Save Changes" at bounding box center [307, 431] width 55 height 14
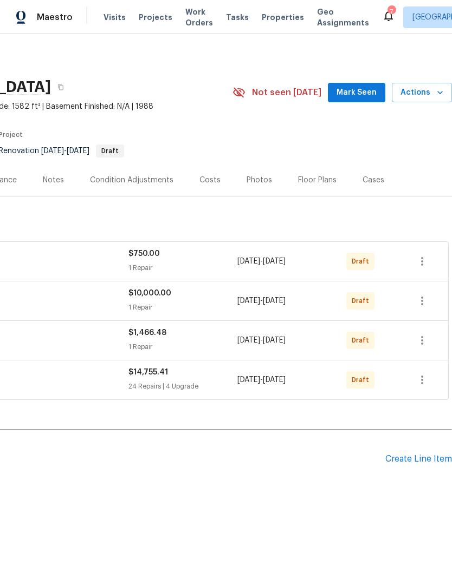
scroll to position [0, 160]
click at [424, 341] on icon "button" at bounding box center [421, 340] width 13 height 13
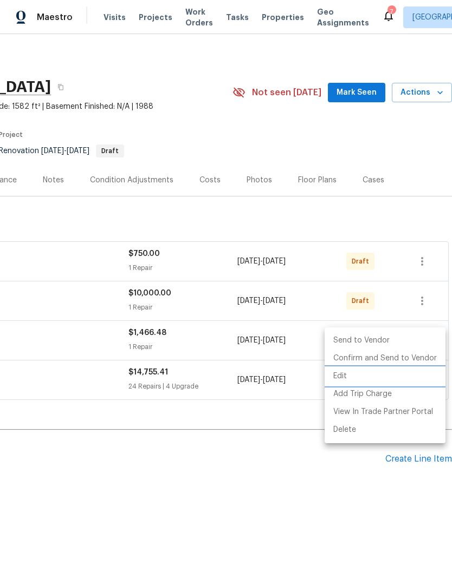
click at [349, 376] on li "Edit" at bounding box center [384, 377] width 121 height 18
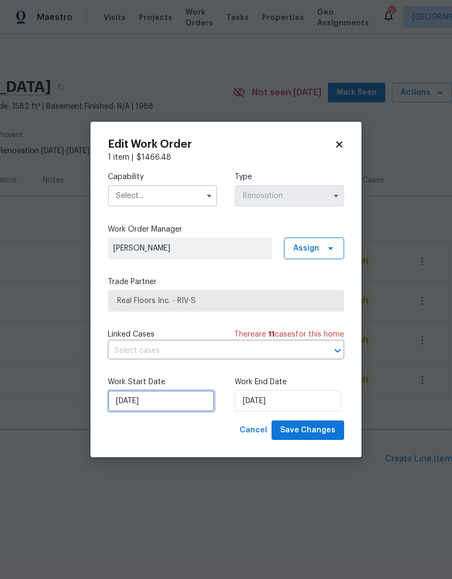
click at [188, 402] on input "[DATE]" at bounding box center [161, 401] width 107 height 22
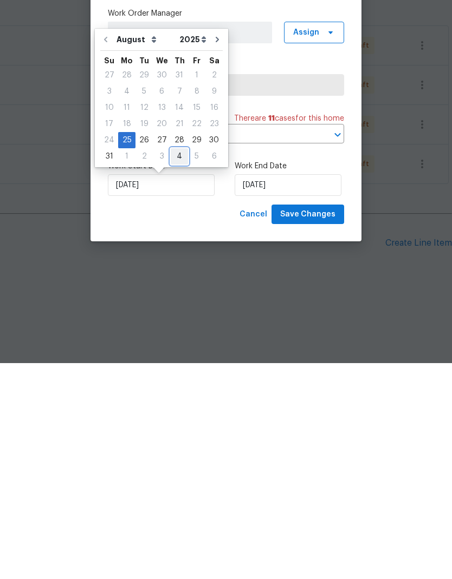
click at [177, 365] on div "4" at bounding box center [179, 372] width 17 height 15
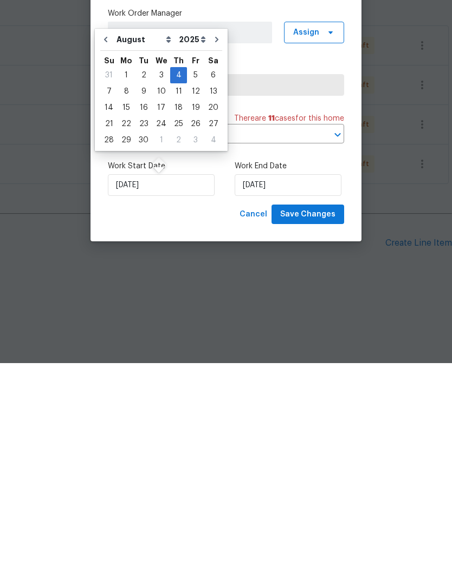
type input "[DATE]"
select select "8"
type input "[DATE]"
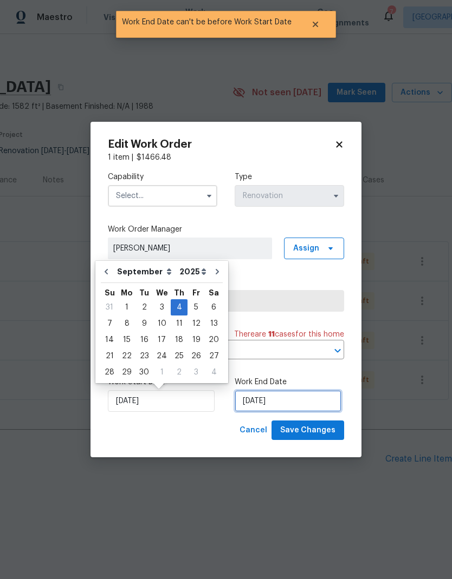
click at [301, 401] on input "[DATE]" at bounding box center [288, 401] width 107 height 22
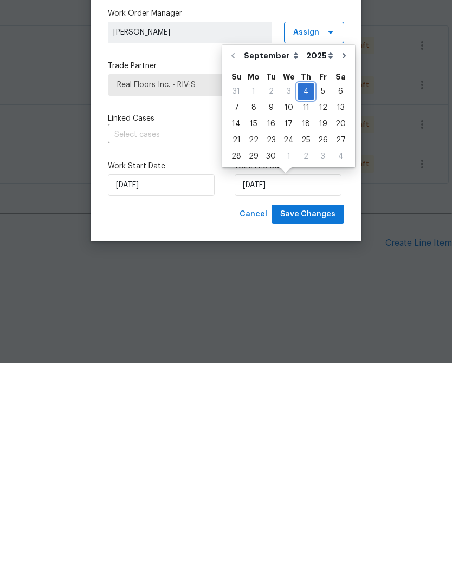
click at [305, 300] on div "4" at bounding box center [305, 307] width 17 height 15
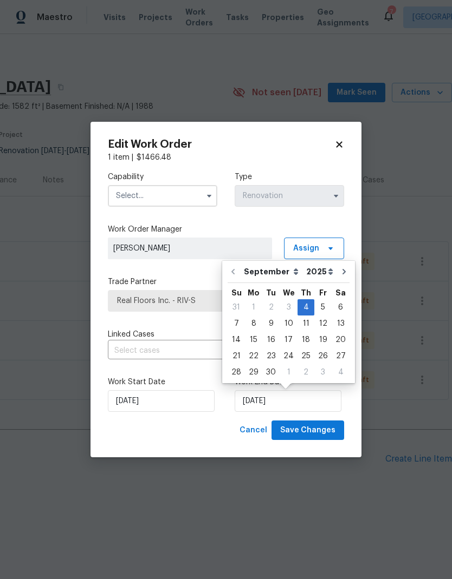
click at [265, 478] on body "Maestro Visits Projects Work Orders Tasks Properties Geo Assignments 7 Riversid…" at bounding box center [226, 284] width 452 height 569
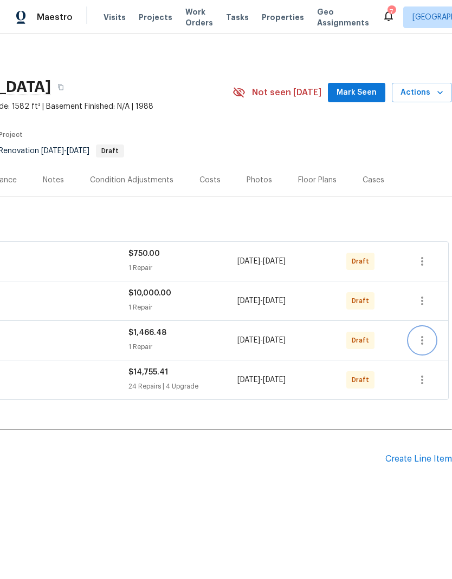
click at [425, 340] on icon "button" at bounding box center [421, 340] width 13 height 13
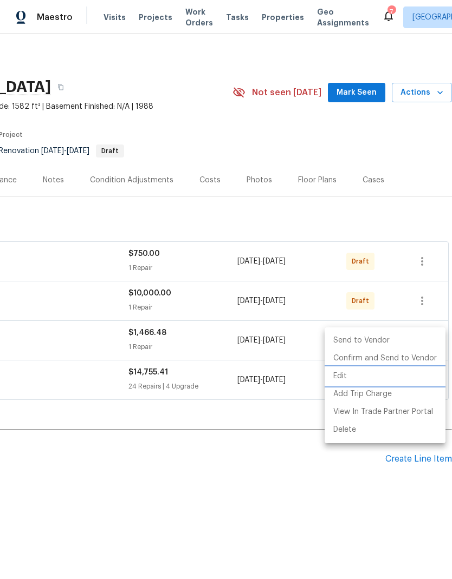
click at [355, 378] on li "Edit" at bounding box center [384, 377] width 121 height 18
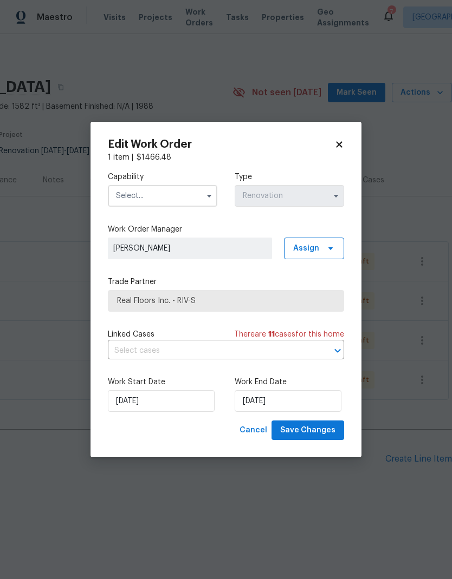
click at [184, 199] on input "text" at bounding box center [162, 196] width 109 height 22
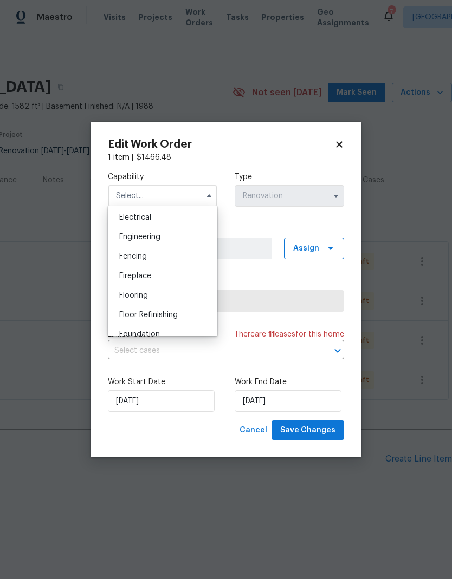
scroll to position [346, 0]
click at [174, 299] on div "Flooring" at bounding box center [162, 293] width 104 height 19
type input "Flooring"
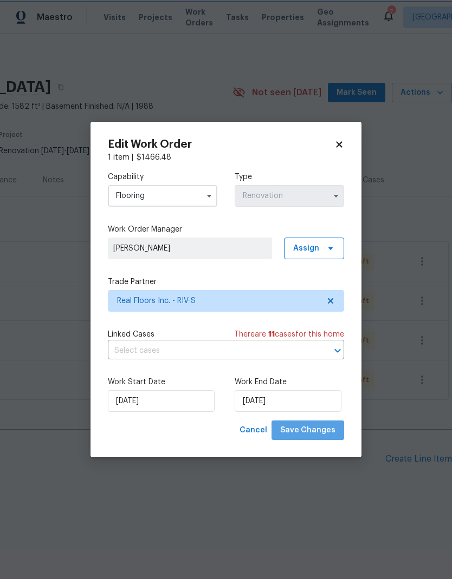
click at [321, 431] on span "Save Changes" at bounding box center [307, 431] width 55 height 14
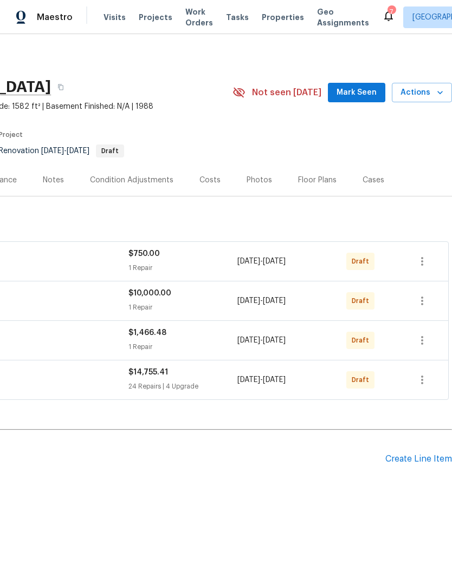
scroll to position [0, 160]
click at [421, 303] on icon "button" at bounding box center [421, 301] width 13 height 13
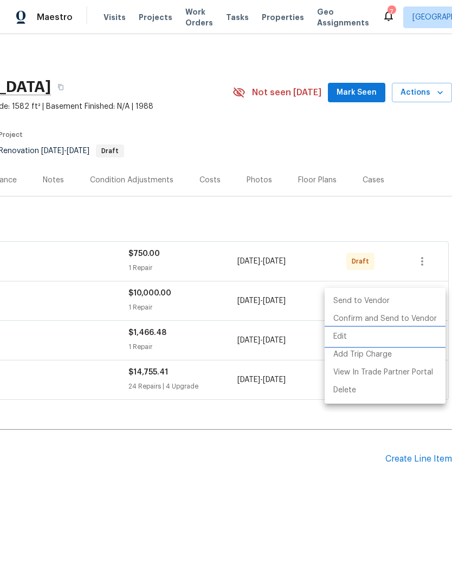
click at [350, 337] on li "Edit" at bounding box center [384, 337] width 121 height 18
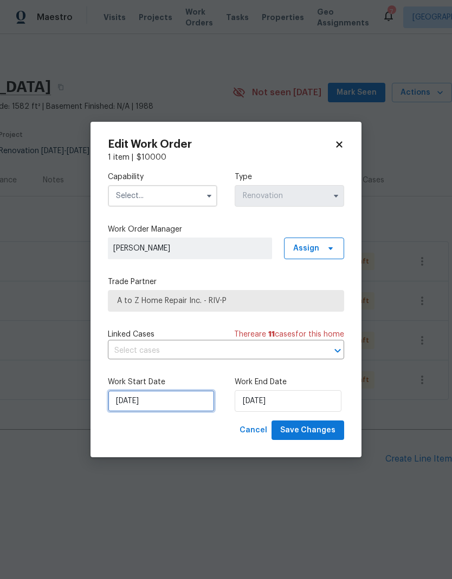
click at [183, 398] on input "[DATE]" at bounding box center [161, 401] width 107 height 22
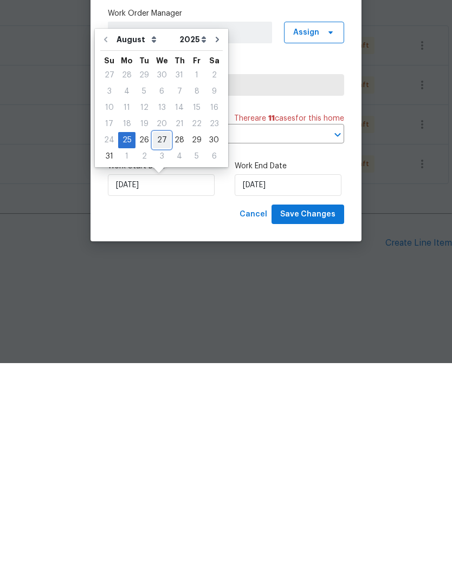
click at [159, 349] on div "27" at bounding box center [162, 356] width 18 height 15
type input "[DATE]"
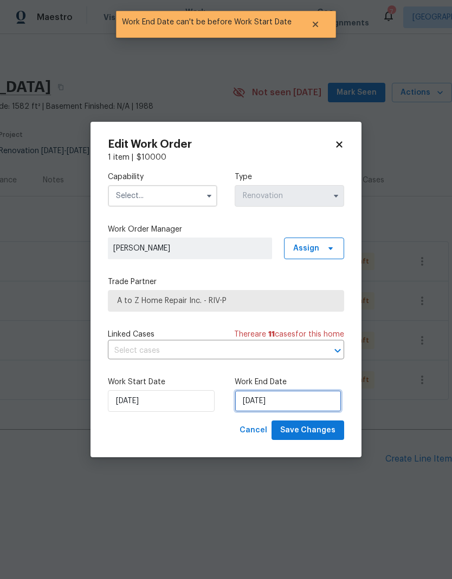
click at [308, 398] on input "[DATE]" at bounding box center [288, 401] width 107 height 22
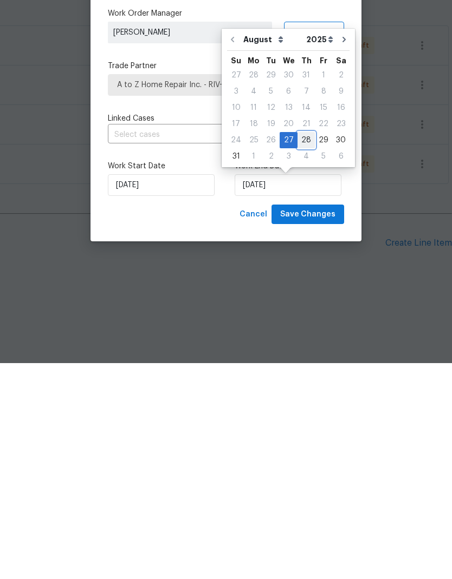
click at [301, 349] on div "28" at bounding box center [305, 356] width 17 height 15
type input "[DATE]"
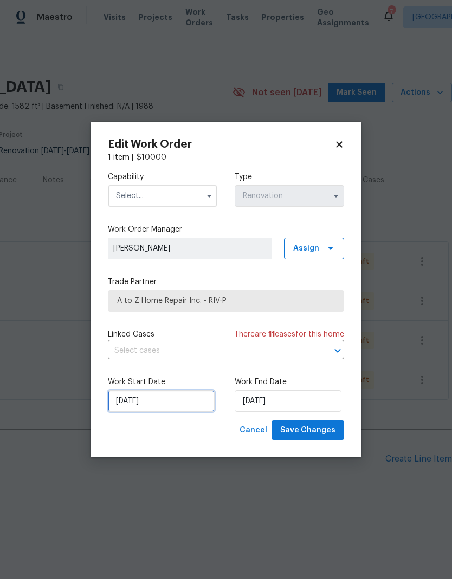
click at [181, 395] on input "[DATE]" at bounding box center [161, 401] width 107 height 22
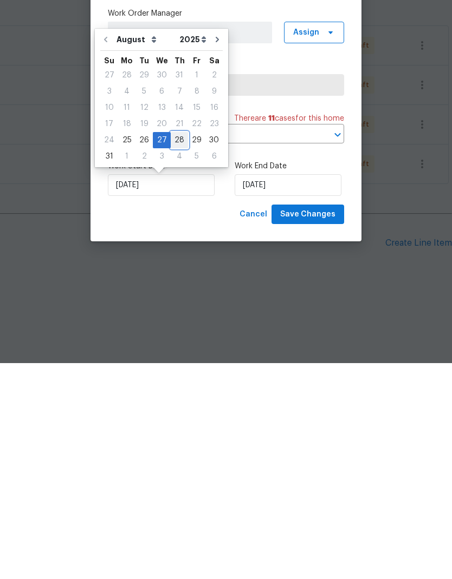
click at [177, 349] on div "28" at bounding box center [179, 356] width 17 height 15
type input "[DATE]"
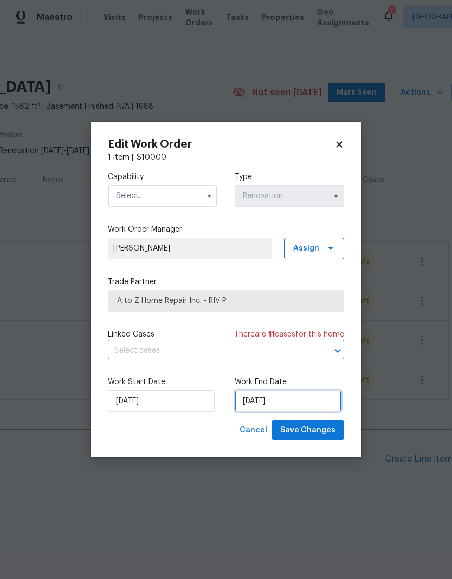
click at [310, 402] on input "[DATE]" at bounding box center [288, 401] width 107 height 22
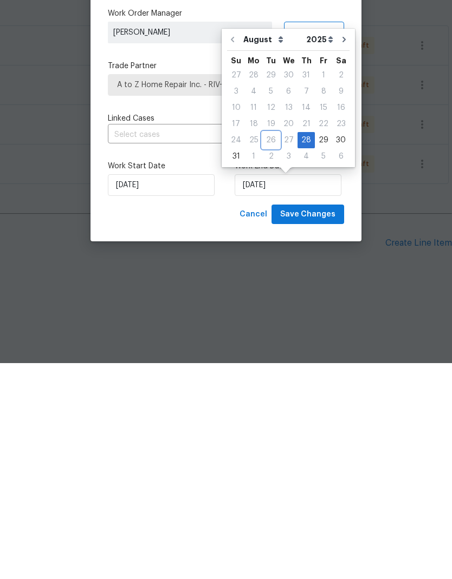
click at [269, 349] on div "26" at bounding box center [270, 356] width 17 height 15
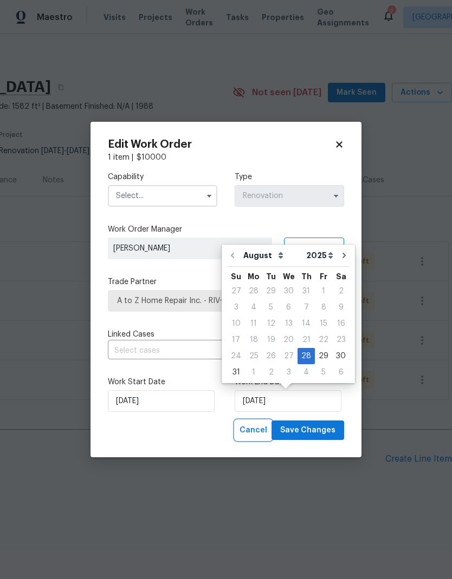
click at [250, 437] on span "Cancel" at bounding box center [253, 431] width 28 height 14
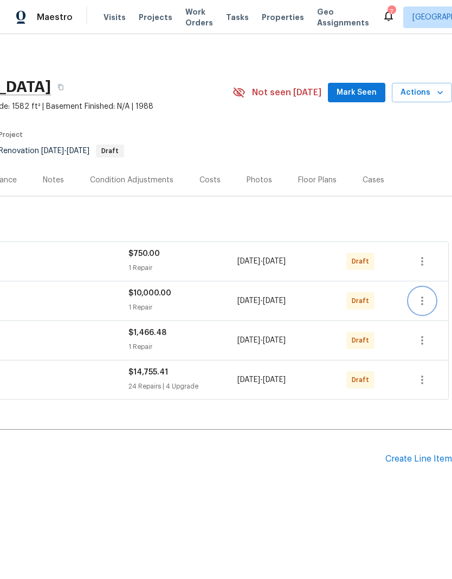
click at [420, 303] on icon "button" at bounding box center [421, 301] width 13 height 13
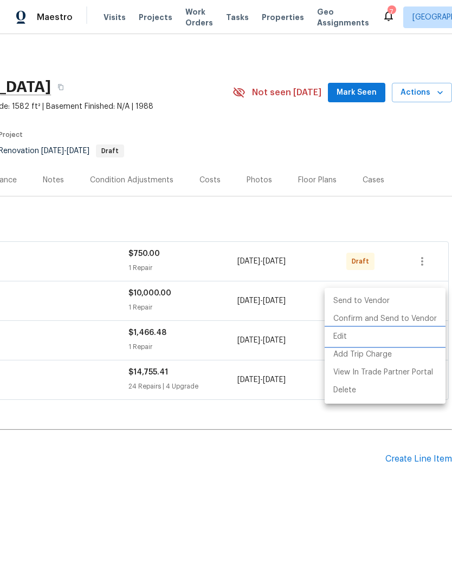
click at [351, 340] on li "Edit" at bounding box center [384, 337] width 121 height 18
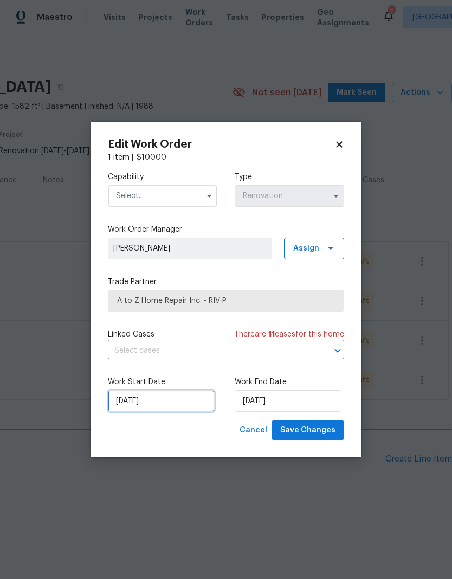
click at [166, 399] on input "[DATE]" at bounding box center [161, 401] width 107 height 22
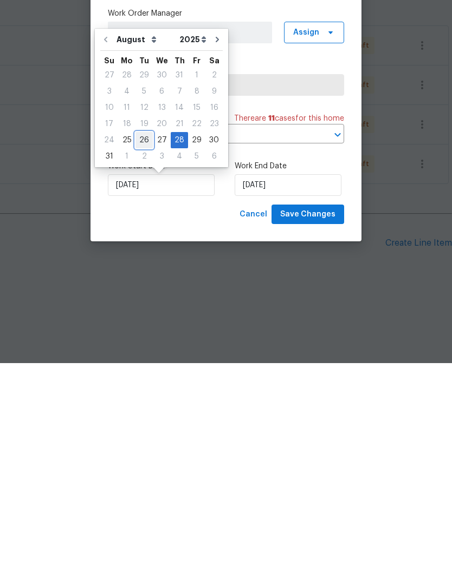
click at [145, 349] on div "26" at bounding box center [143, 356] width 17 height 15
type input "[DATE]"
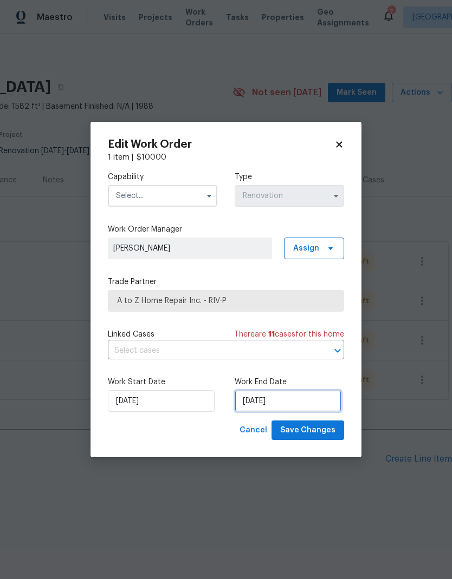
click at [311, 400] on input "[DATE]" at bounding box center [288, 401] width 107 height 22
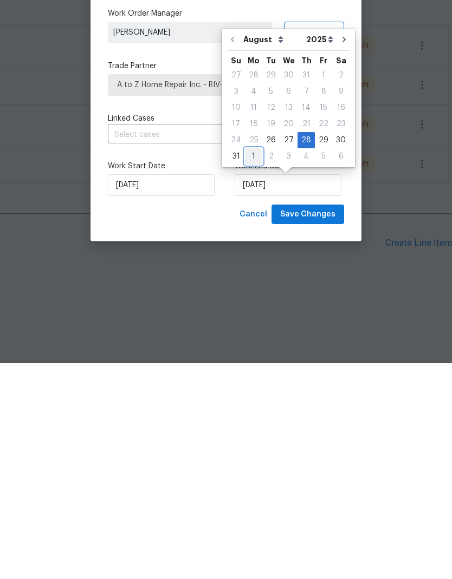
click at [253, 365] on div "1" at bounding box center [253, 372] width 17 height 15
type input "[DATE]"
select select "8"
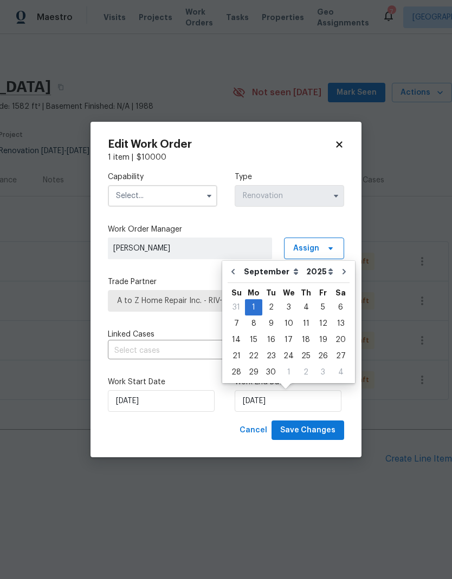
click at [311, 498] on body "Maestro Visits Projects Work Orders Tasks Properties Geo Assignments 7 Riversid…" at bounding box center [226, 284] width 452 height 569
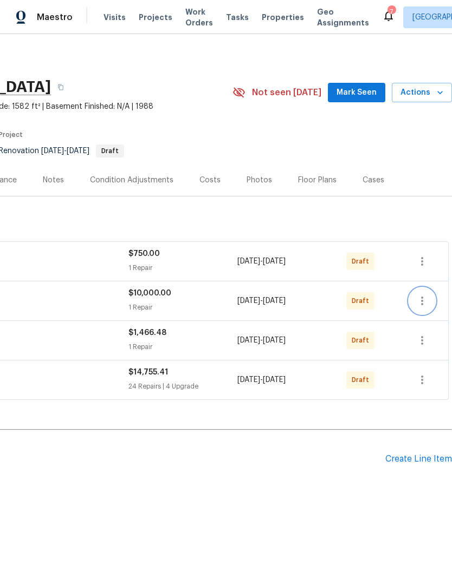
click at [423, 301] on icon "button" at bounding box center [422, 301] width 2 height 9
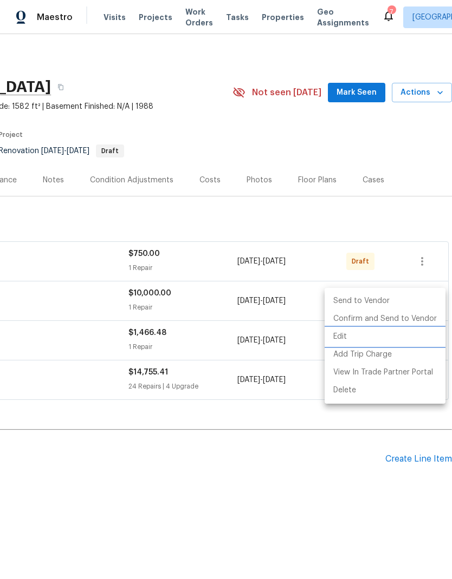
click at [354, 341] on li "Edit" at bounding box center [384, 337] width 121 height 18
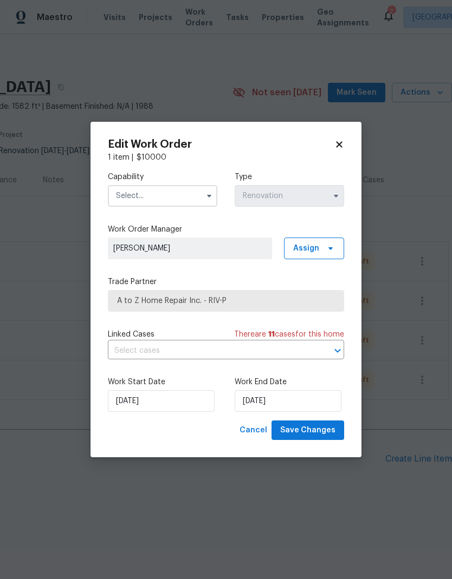
click at [137, 199] on input "text" at bounding box center [162, 196] width 109 height 22
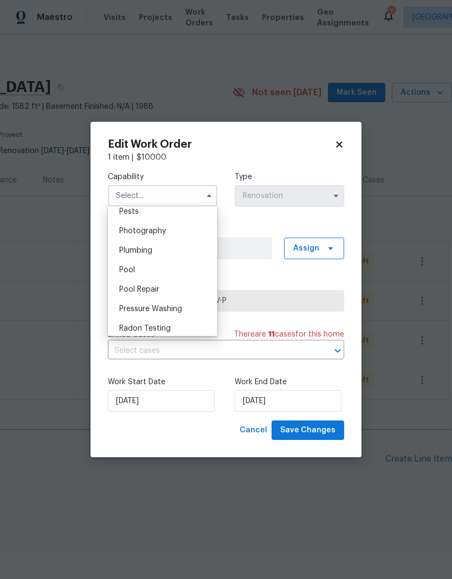
scroll to position [937, 0]
click at [124, 296] on div "Pool Repair" at bounding box center [162, 288] width 104 height 19
type input "Pool Repair"
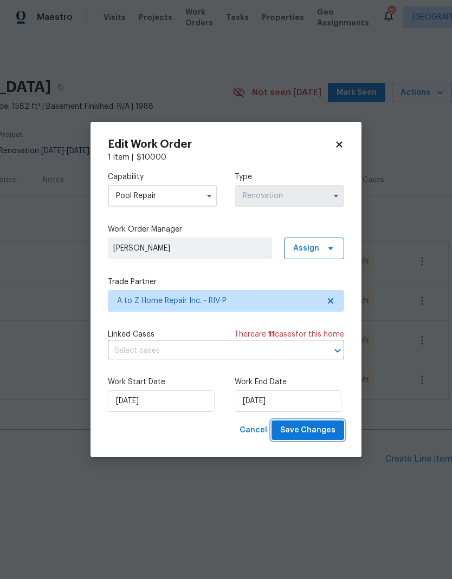
click at [320, 431] on span "Save Changes" at bounding box center [307, 431] width 55 height 14
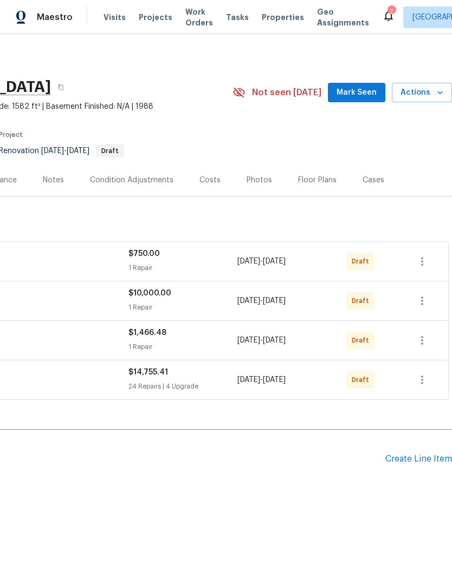
scroll to position [0, 160]
click at [422, 263] on icon "button" at bounding box center [421, 261] width 13 height 13
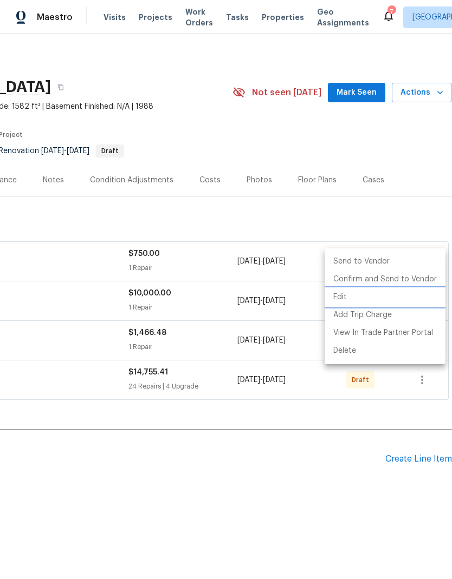
click at [346, 299] on li "Edit" at bounding box center [384, 298] width 121 height 18
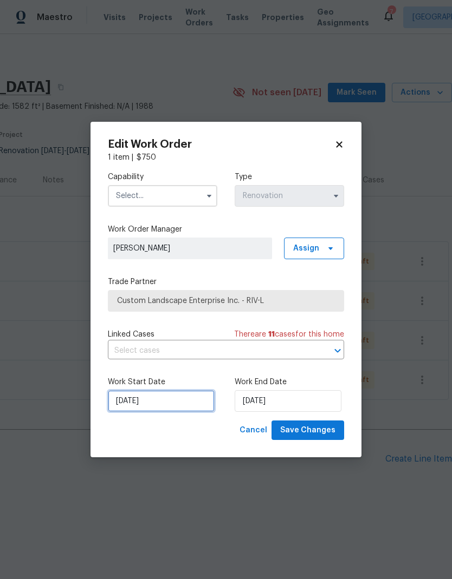
click at [197, 402] on input "[DATE]" at bounding box center [161, 401] width 107 height 22
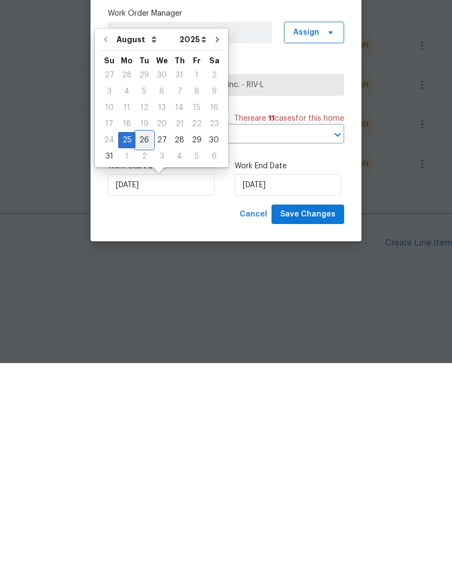
click at [141, 349] on div "26" at bounding box center [143, 356] width 17 height 15
type input "[DATE]"
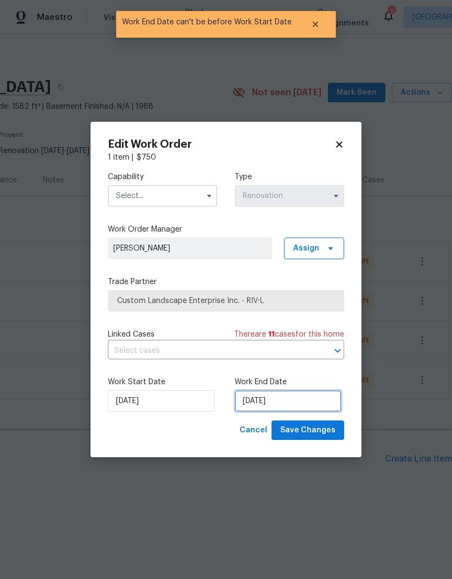
click at [311, 403] on input "[DATE]" at bounding box center [288, 401] width 107 height 22
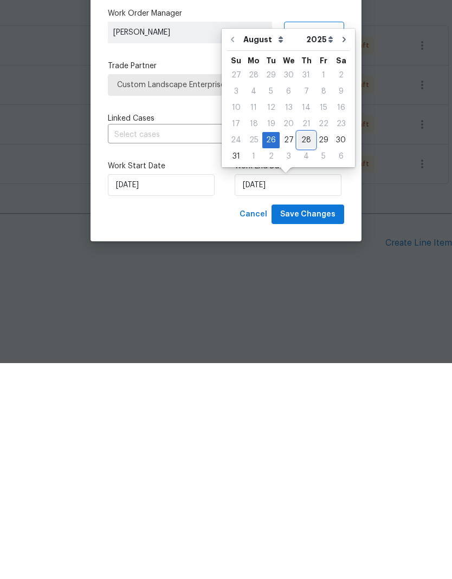
click at [306, 349] on div "28" at bounding box center [305, 356] width 17 height 15
type input "[DATE]"
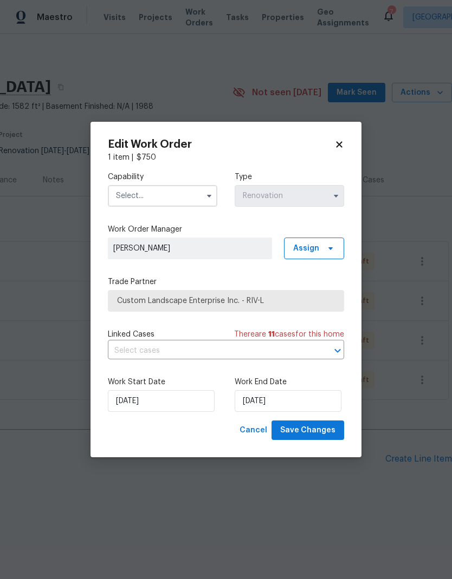
click at [178, 193] on input "text" at bounding box center [162, 196] width 109 height 22
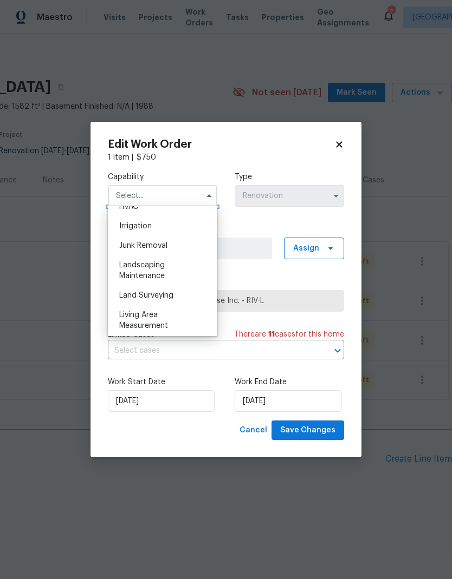
scroll to position [671, 0]
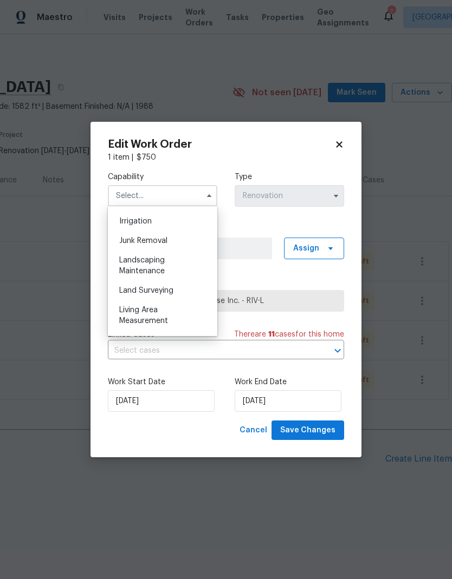
click at [189, 267] on div "Landscaping Maintenance" at bounding box center [162, 266] width 104 height 30
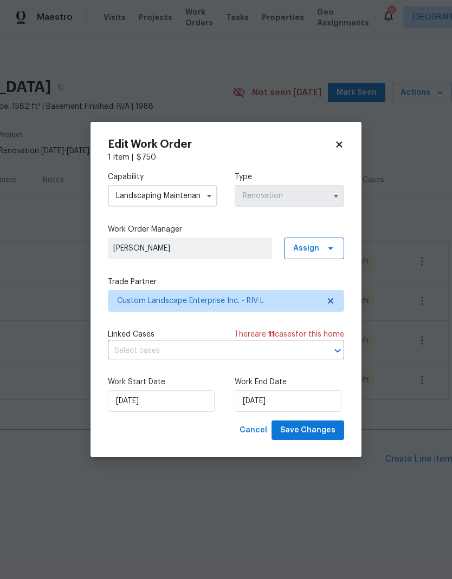
type input "Landscaping Maintenance"
click at [319, 427] on span "Save Changes" at bounding box center [307, 431] width 55 height 14
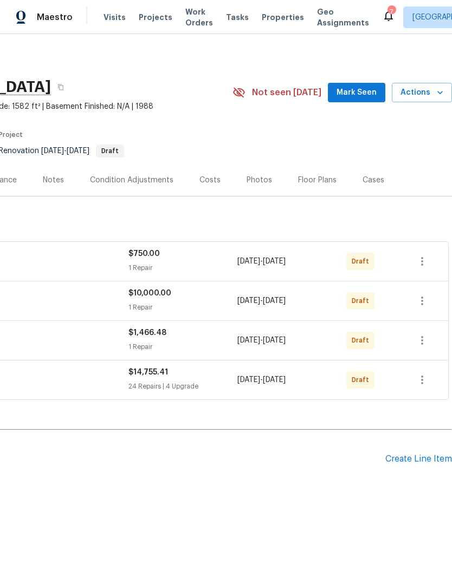
scroll to position [0, 160]
click at [418, 458] on div "Create Line Item" at bounding box center [418, 459] width 67 height 10
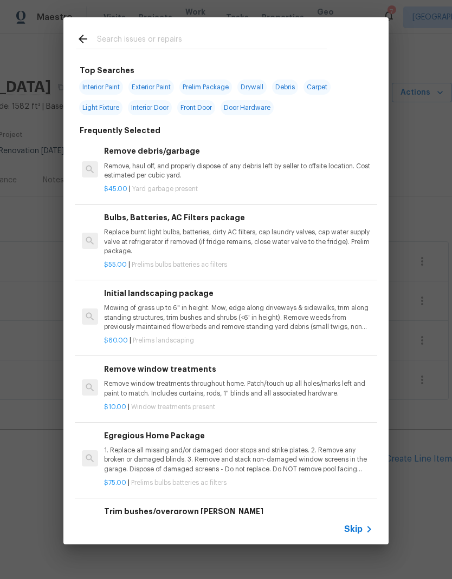
click at [122, 33] on input "text" at bounding box center [212, 40] width 230 height 16
type input "Clean"
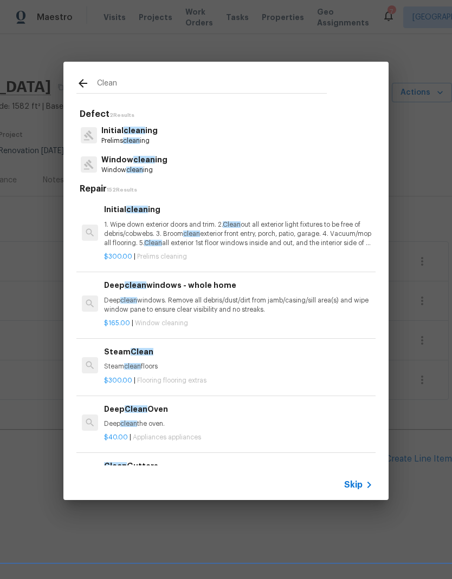
click at [115, 133] on p "Initial clean ing" at bounding box center [129, 130] width 56 height 11
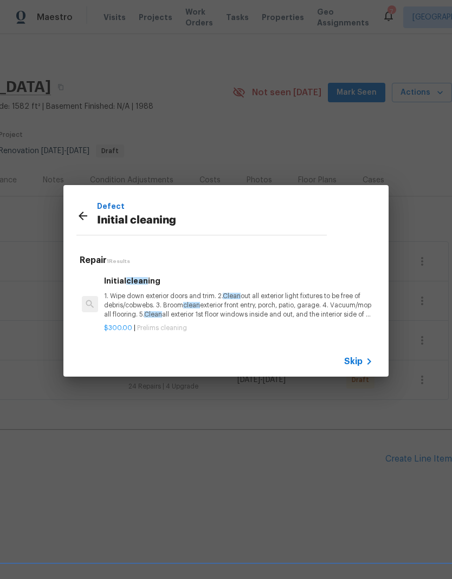
click at [136, 309] on p "1. Wipe down exterior doors and trim. 2. Clean out all exterior light fixtures …" at bounding box center [238, 306] width 269 height 28
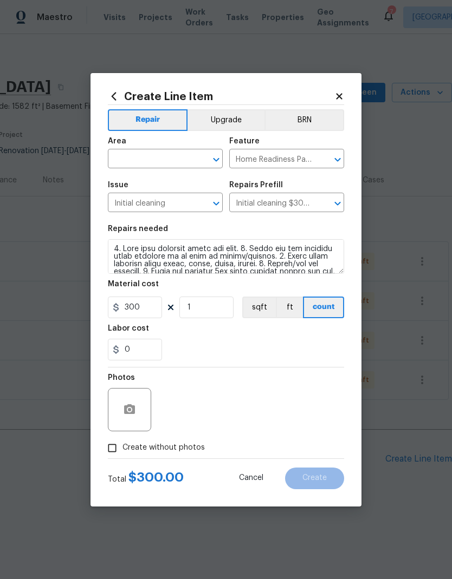
click at [132, 161] on input "text" at bounding box center [150, 160] width 84 height 17
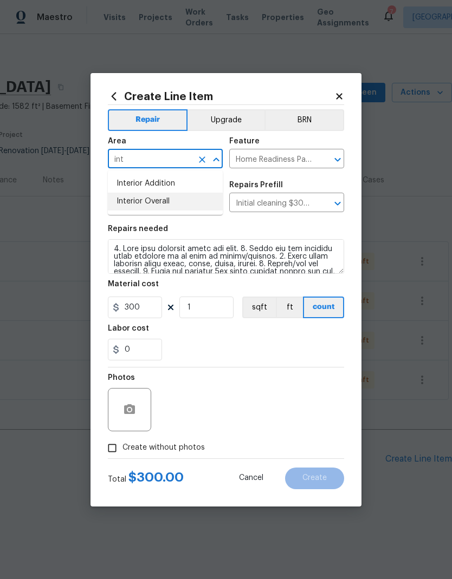
click at [127, 203] on li "Interior Overall" at bounding box center [165, 202] width 115 height 18
type input "Interior Overall"
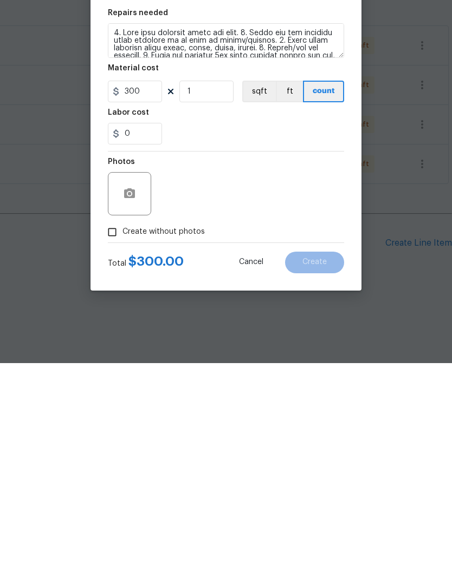
click at [114, 438] on input "Create without photos" at bounding box center [112, 448] width 21 height 21
checkbox input "true"
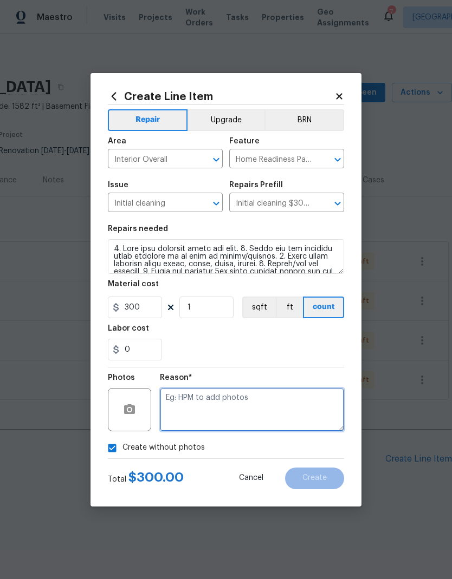
click at [183, 405] on textarea at bounding box center [252, 409] width 184 height 43
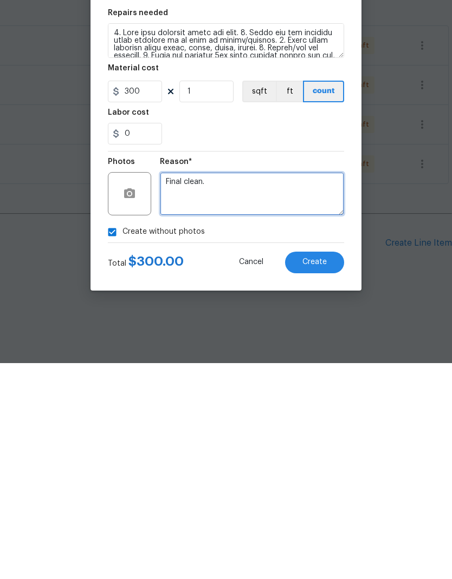
type textarea "Final clean."
click at [322, 474] on span "Create" at bounding box center [314, 478] width 24 height 8
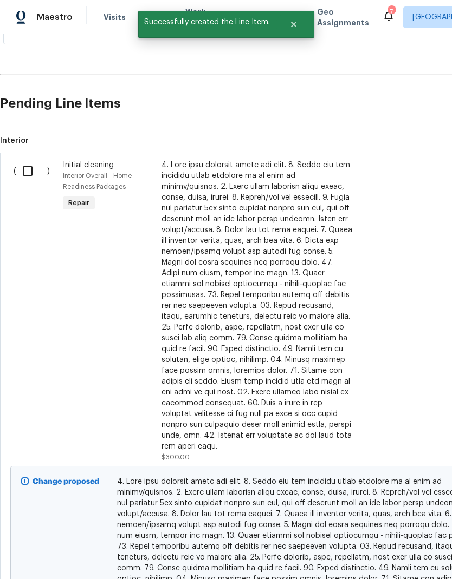
scroll to position [356, 0]
click at [29, 170] on input "checkbox" at bounding box center [31, 171] width 31 height 23
checkbox input "true"
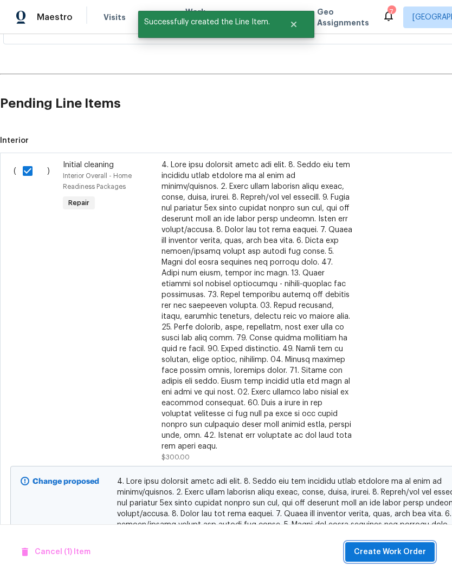
click at [396, 546] on span "Create Work Order" at bounding box center [390, 553] width 72 height 14
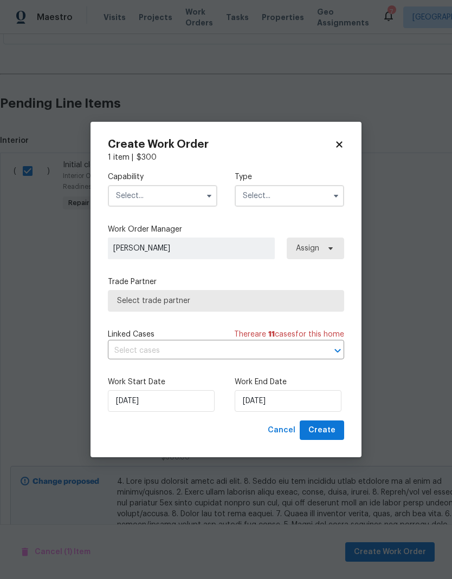
click at [192, 194] on input "text" at bounding box center [162, 196] width 109 height 22
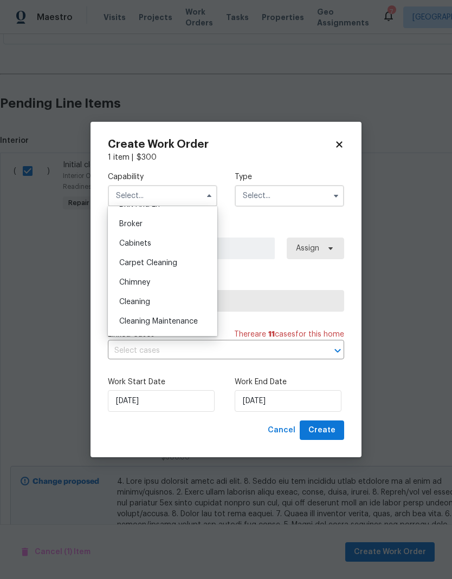
scroll to position [73, 0]
click at [181, 307] on div "Cleaning" at bounding box center [162, 301] width 104 height 19
type input "Cleaning"
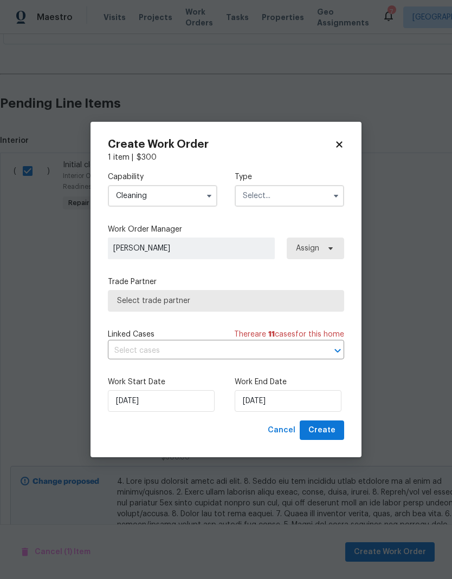
click at [303, 191] on input "text" at bounding box center [289, 196] width 109 height 22
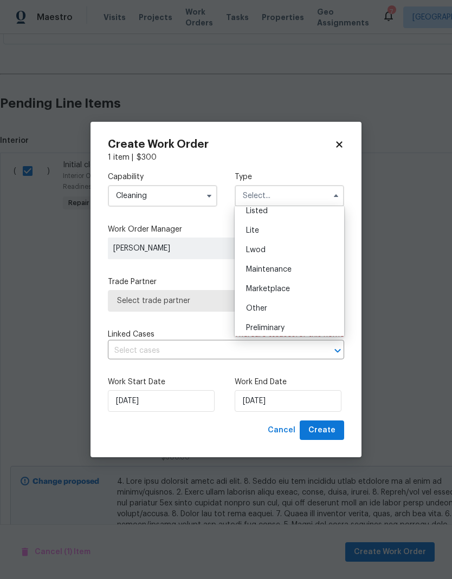
scroll to position [199, 0]
click at [292, 293] on div "Renovation" at bounding box center [289, 292] width 104 height 19
type input "Renovation"
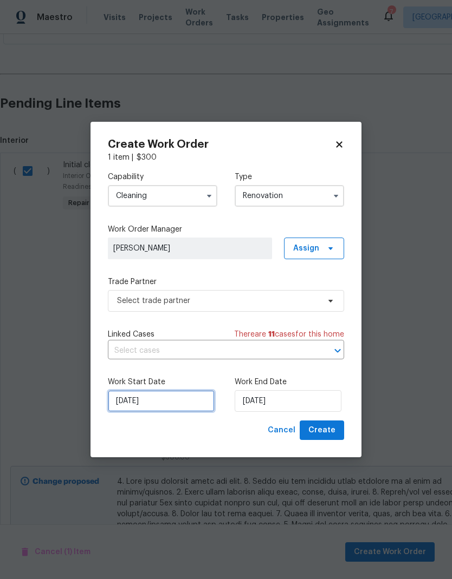
click at [186, 399] on input "[DATE]" at bounding box center [161, 401] width 107 height 22
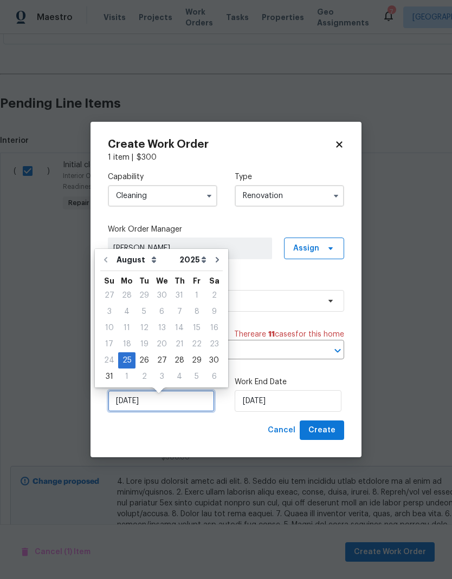
scroll to position [4, 0]
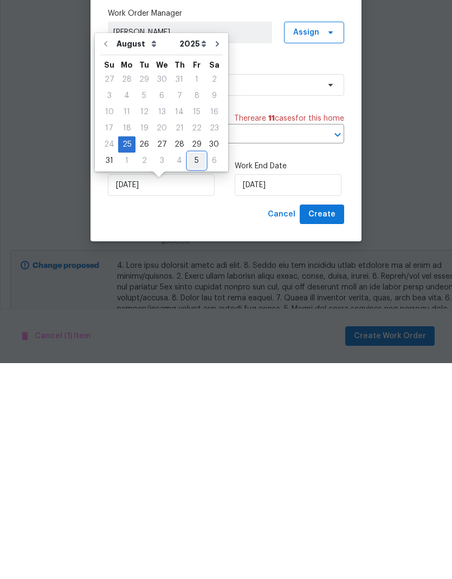
click at [191, 369] on div "5" at bounding box center [196, 376] width 17 height 15
type input "[DATE]"
select select "8"
type input "[DATE]"
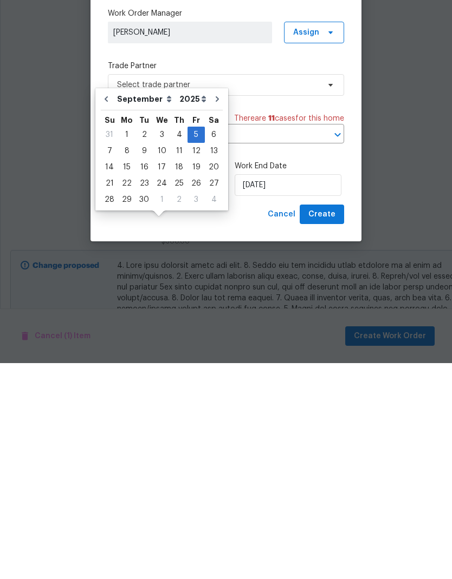
scroll to position [43, 0]
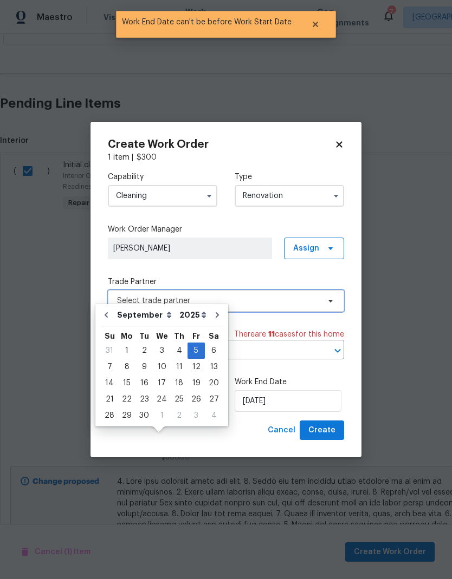
click at [304, 292] on span "Select trade partner" at bounding box center [226, 301] width 236 height 22
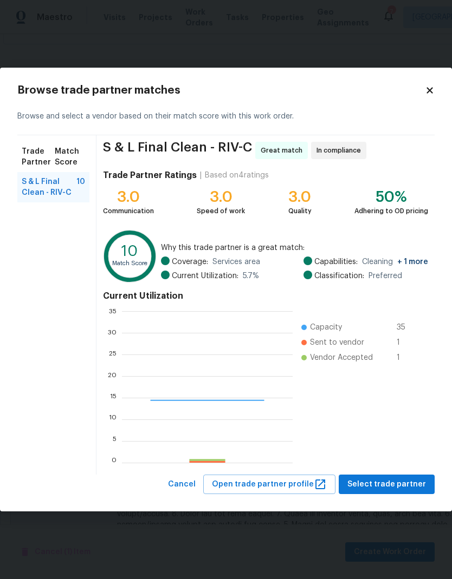
scroll to position [152, 170]
click at [401, 478] on span "Select trade partner" at bounding box center [386, 485] width 79 height 14
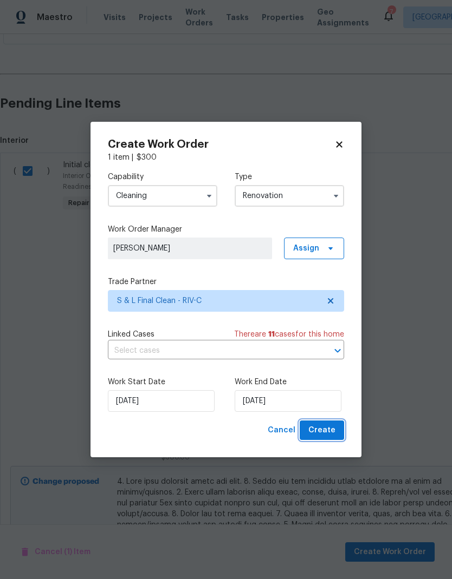
click at [331, 432] on span "Create" at bounding box center [321, 431] width 27 height 14
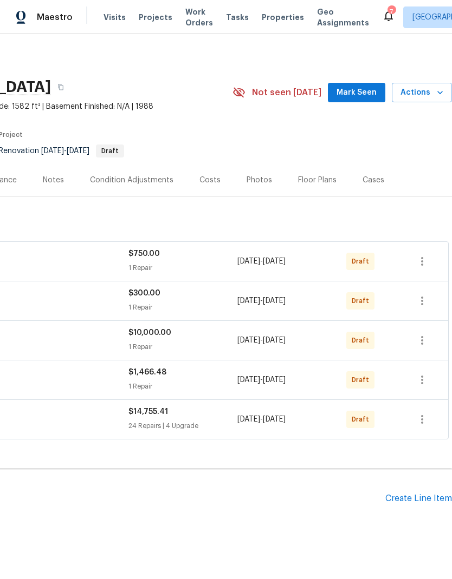
scroll to position [0, 160]
click at [423, 255] on icon "button" at bounding box center [421, 261] width 13 height 13
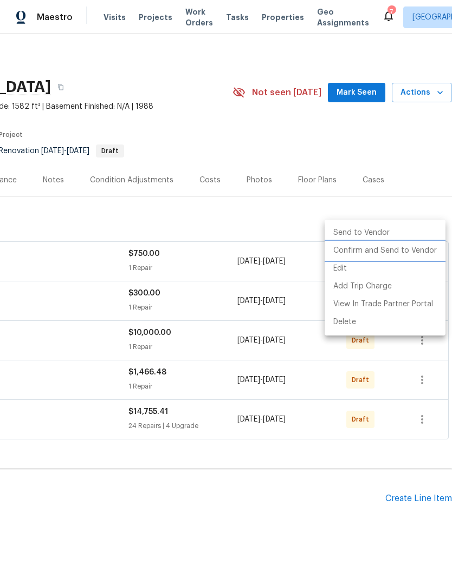
click at [400, 251] on li "Confirm and Send to Vendor" at bounding box center [384, 251] width 121 height 18
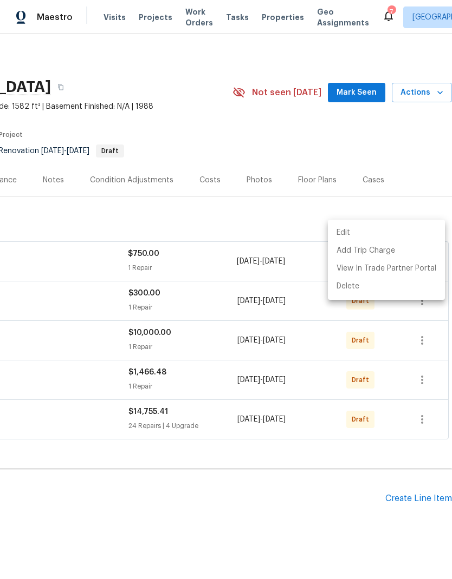
click at [351, 500] on div at bounding box center [226, 289] width 452 height 579
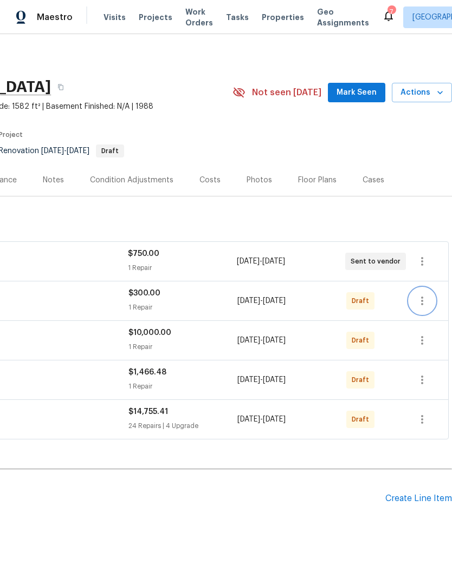
click at [420, 295] on icon "button" at bounding box center [421, 301] width 13 height 13
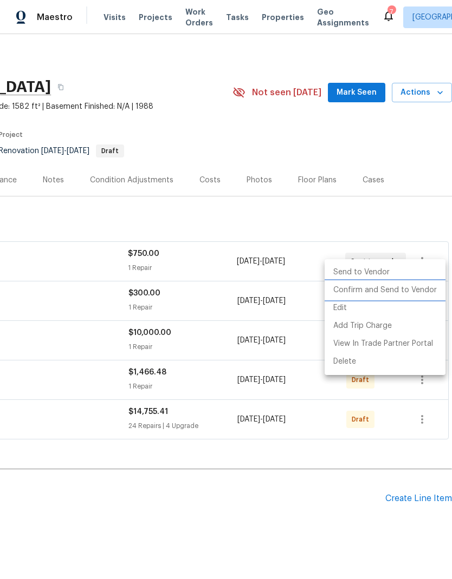
click at [405, 291] on li "Confirm and Send to Vendor" at bounding box center [384, 291] width 121 height 18
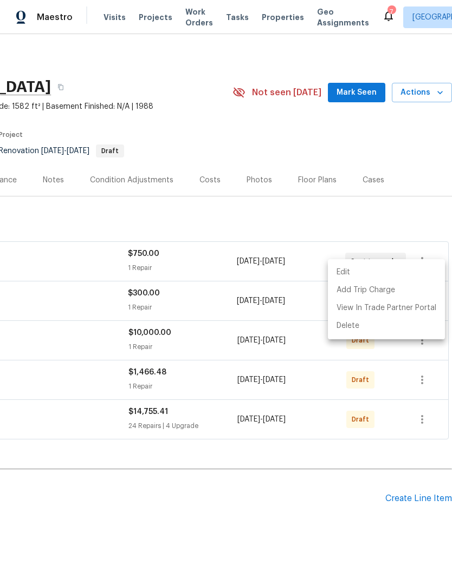
click at [347, 494] on div at bounding box center [226, 289] width 452 height 579
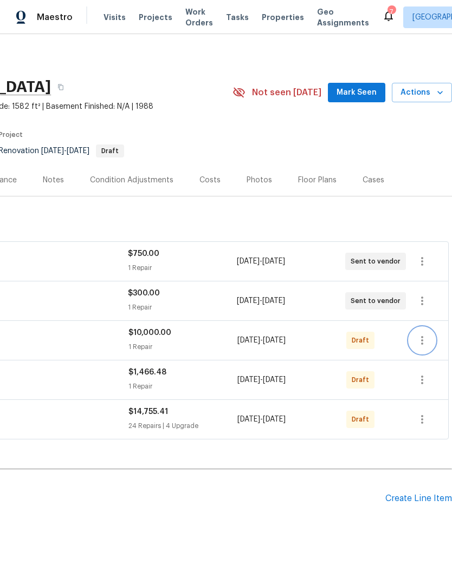
click at [422, 336] on icon "button" at bounding box center [422, 340] width 2 height 9
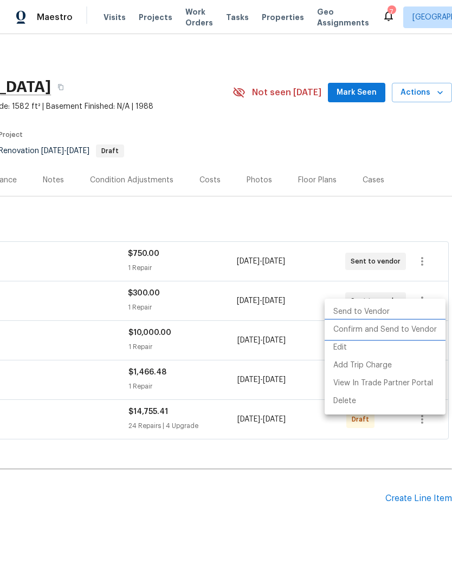
click at [406, 334] on li "Confirm and Send to Vendor" at bounding box center [384, 330] width 121 height 18
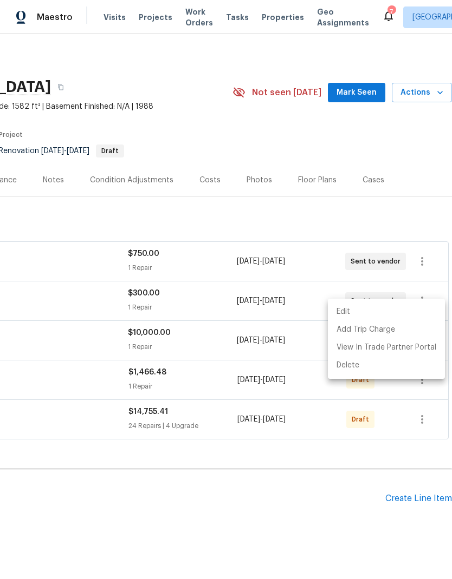
click at [354, 500] on div at bounding box center [226, 289] width 452 height 579
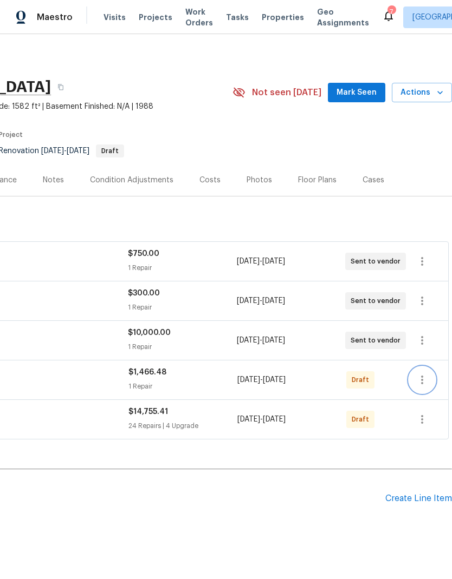
click at [419, 374] on icon "button" at bounding box center [421, 380] width 13 height 13
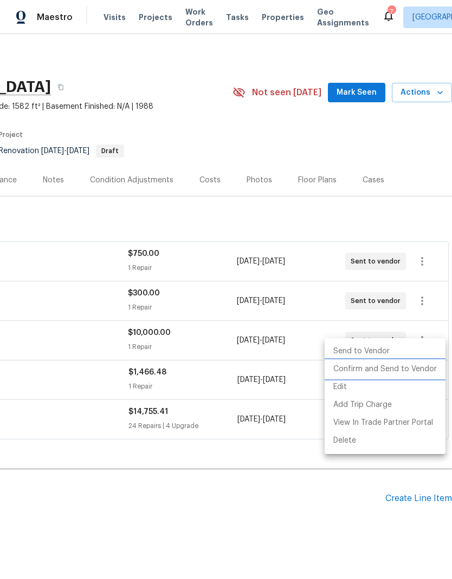
click at [404, 369] on li "Confirm and Send to Vendor" at bounding box center [384, 370] width 121 height 18
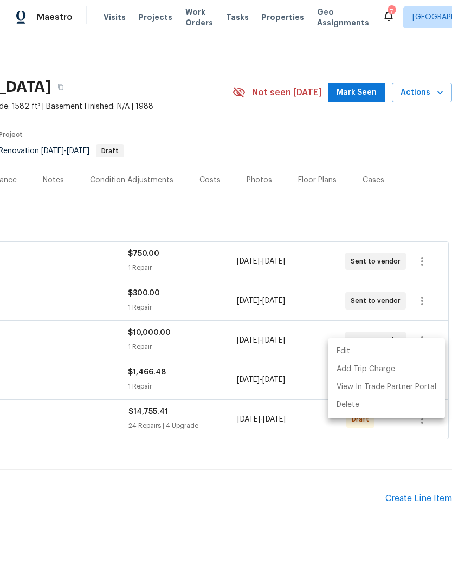
click at [359, 503] on div at bounding box center [226, 289] width 452 height 579
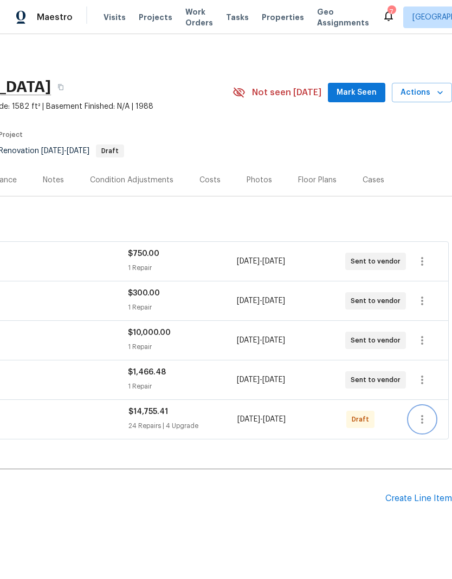
click at [419, 413] on icon "button" at bounding box center [421, 419] width 13 height 13
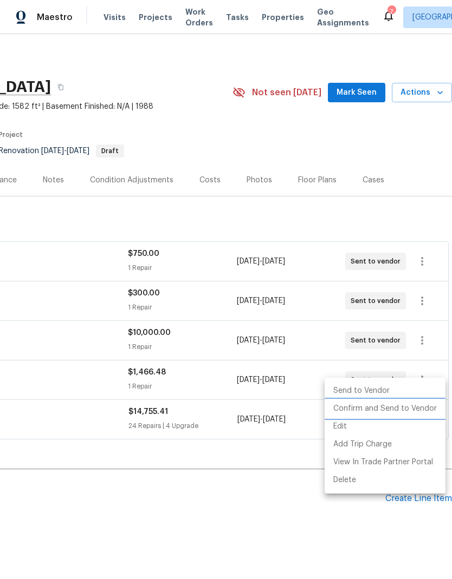
click at [406, 411] on li "Confirm and Send to Vendor" at bounding box center [384, 409] width 121 height 18
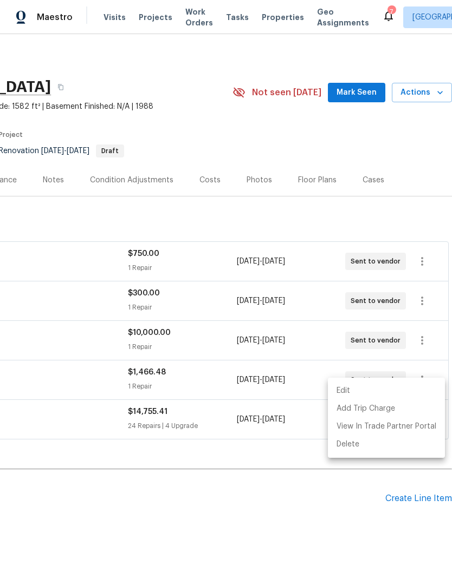
click at [345, 499] on div at bounding box center [226, 289] width 452 height 579
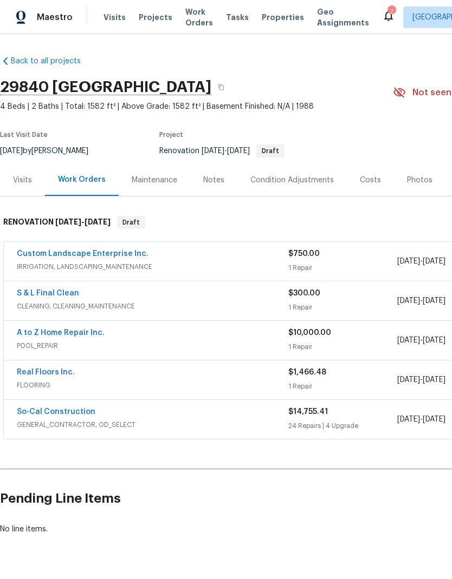
scroll to position [0, 0]
click at [214, 175] on div "Notes" at bounding box center [213, 180] width 21 height 11
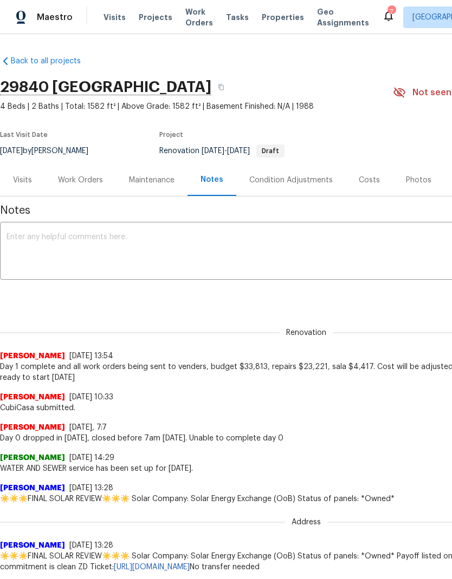
click at [74, 180] on div "Work Orders" at bounding box center [80, 180] width 45 height 11
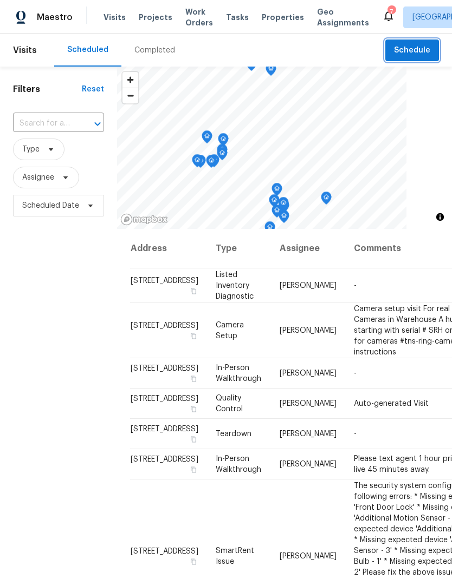
click at [421, 52] on span "Schedule" at bounding box center [412, 51] width 36 height 14
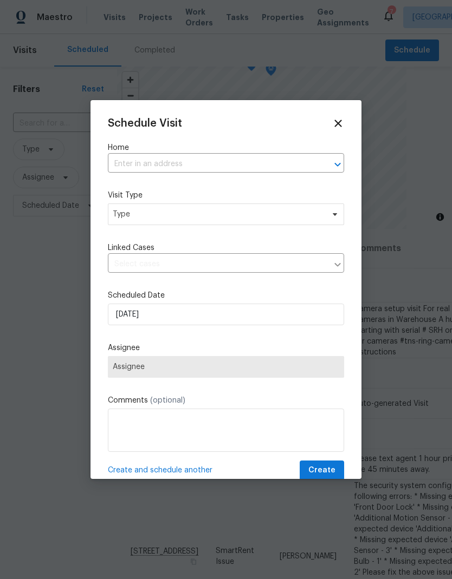
click at [292, 163] on input "text" at bounding box center [211, 164] width 206 height 17
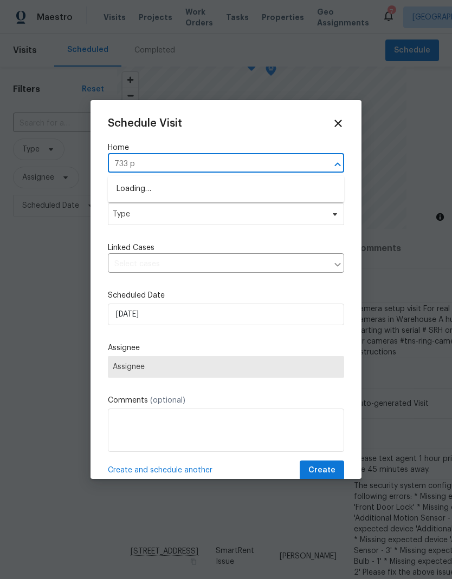
type input "733 pi"
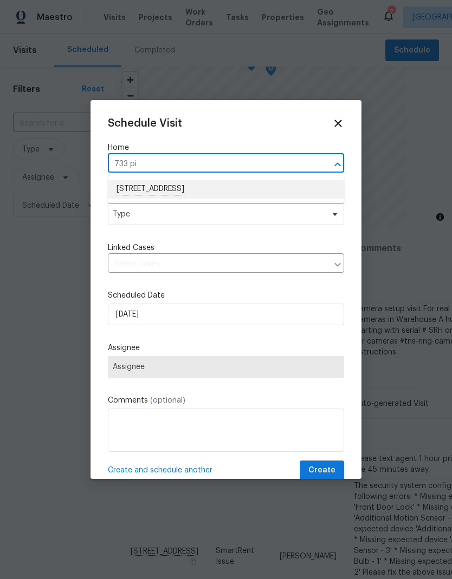
click at [142, 190] on li "733 Piccadilly Sq, Hemet, CA 92544" at bounding box center [226, 189] width 236 height 18
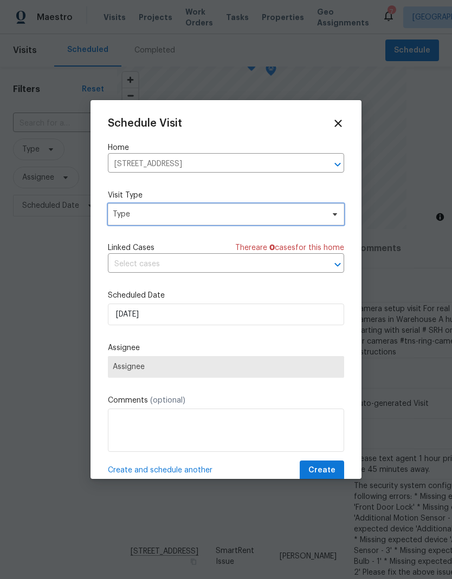
click at [133, 219] on span "Type" at bounding box center [218, 214] width 211 height 11
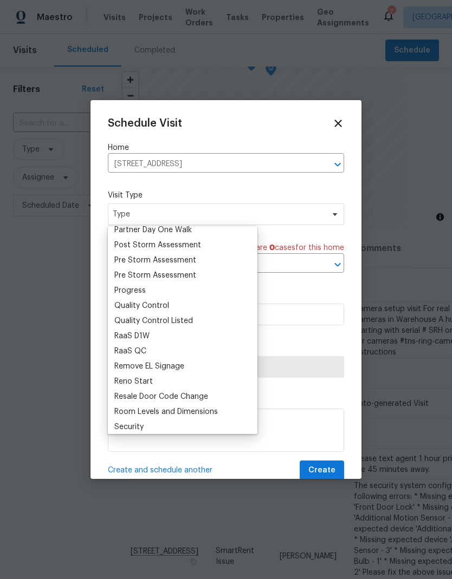
scroll to position [673, 0]
click at [126, 291] on div "Progress" at bounding box center [129, 290] width 31 height 11
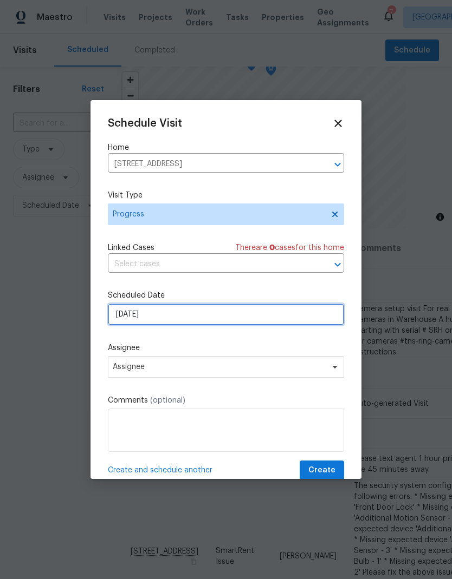
click at [155, 320] on input "[DATE]" at bounding box center [226, 315] width 236 height 22
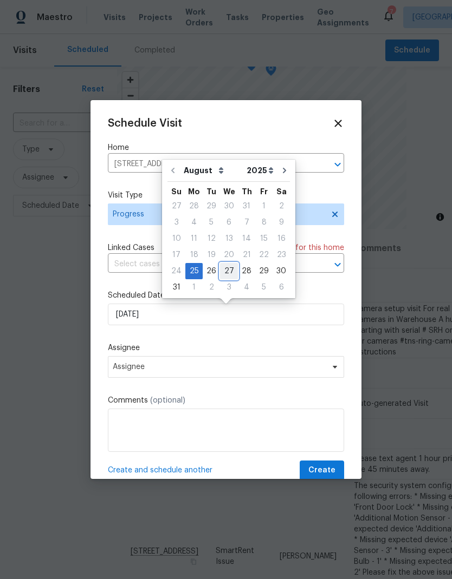
click at [220, 272] on div "27" at bounding box center [229, 271] width 18 height 15
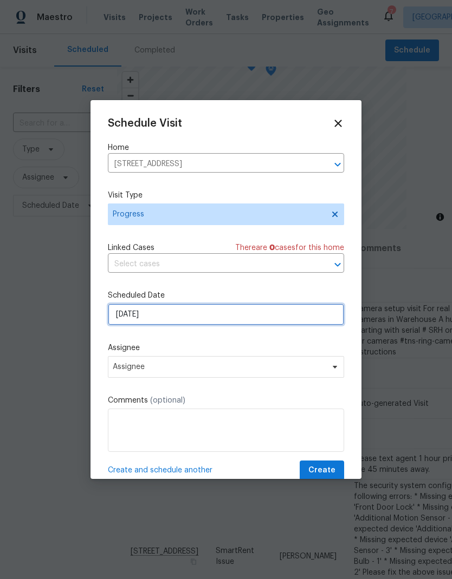
click at [144, 319] on input "[DATE]" at bounding box center [226, 315] width 236 height 22
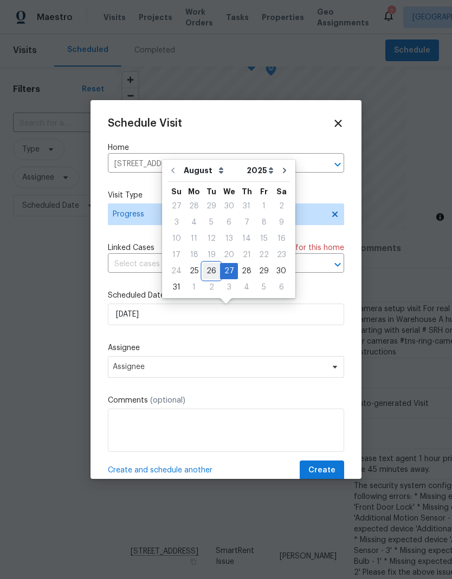
click at [213, 271] on div "26" at bounding box center [211, 271] width 17 height 15
type input "[DATE]"
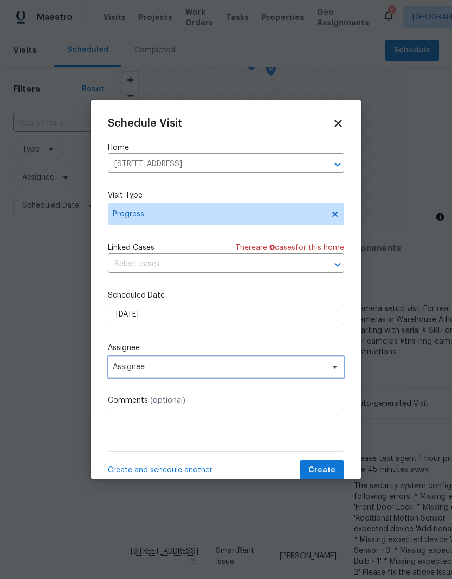
click at [136, 366] on span "Assignee" at bounding box center [219, 367] width 212 height 9
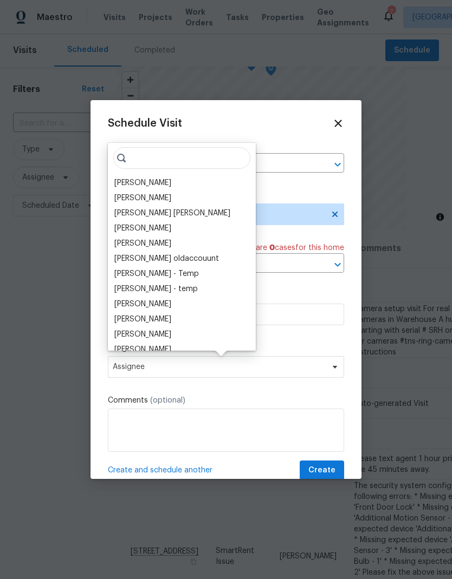
click at [121, 187] on div "[PERSON_NAME]" at bounding box center [142, 183] width 57 height 11
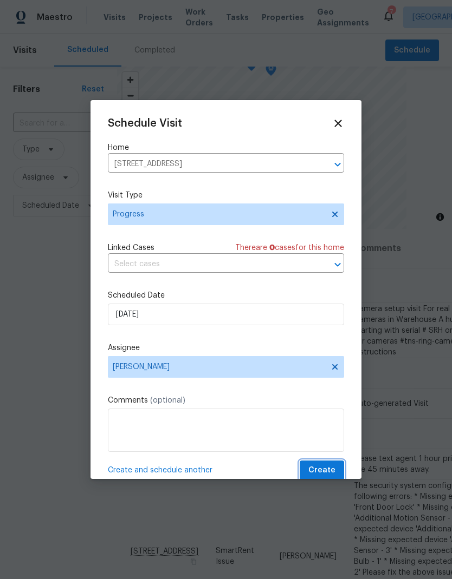
click at [328, 476] on span "Create" at bounding box center [321, 471] width 27 height 14
